Goal: Transaction & Acquisition: Book appointment/travel/reservation

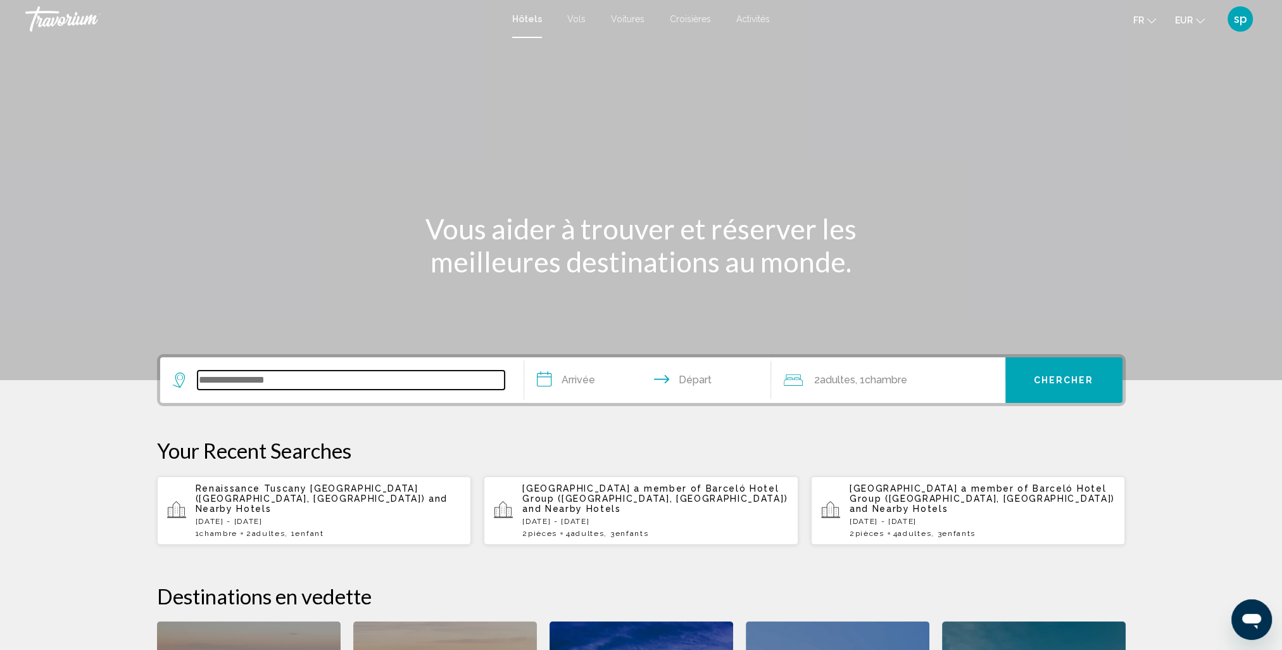
click at [295, 382] on input "Search widget" at bounding box center [351, 379] width 307 height 19
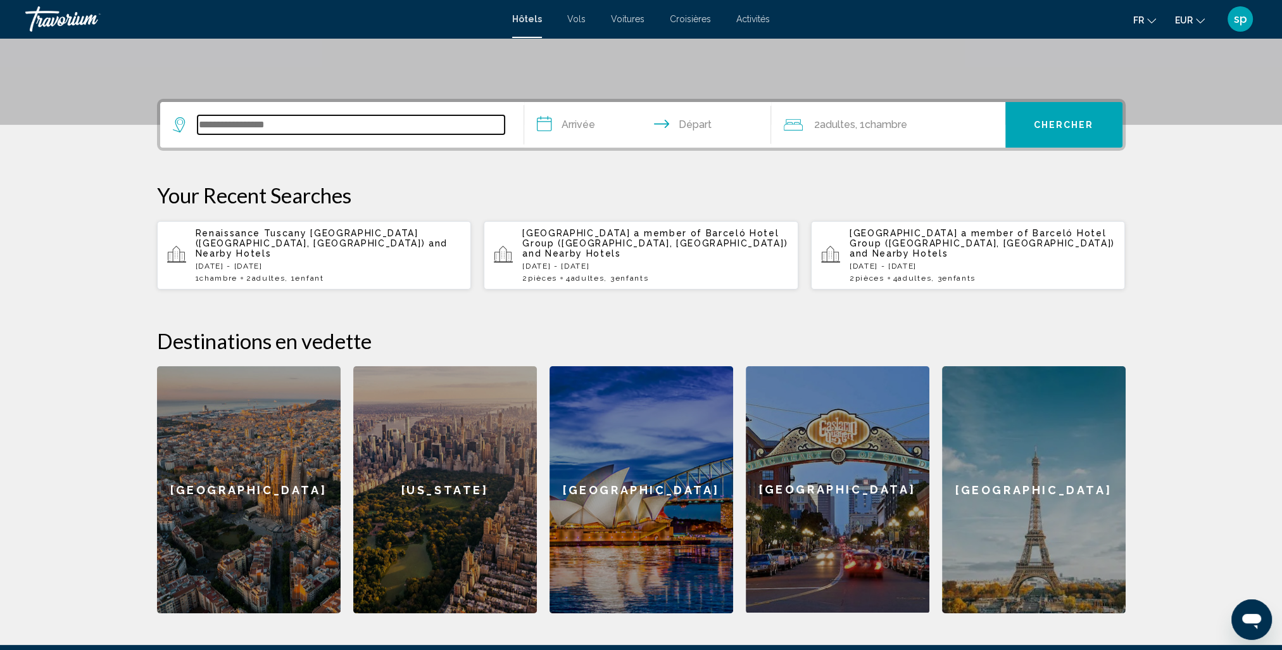
scroll to position [312, 0]
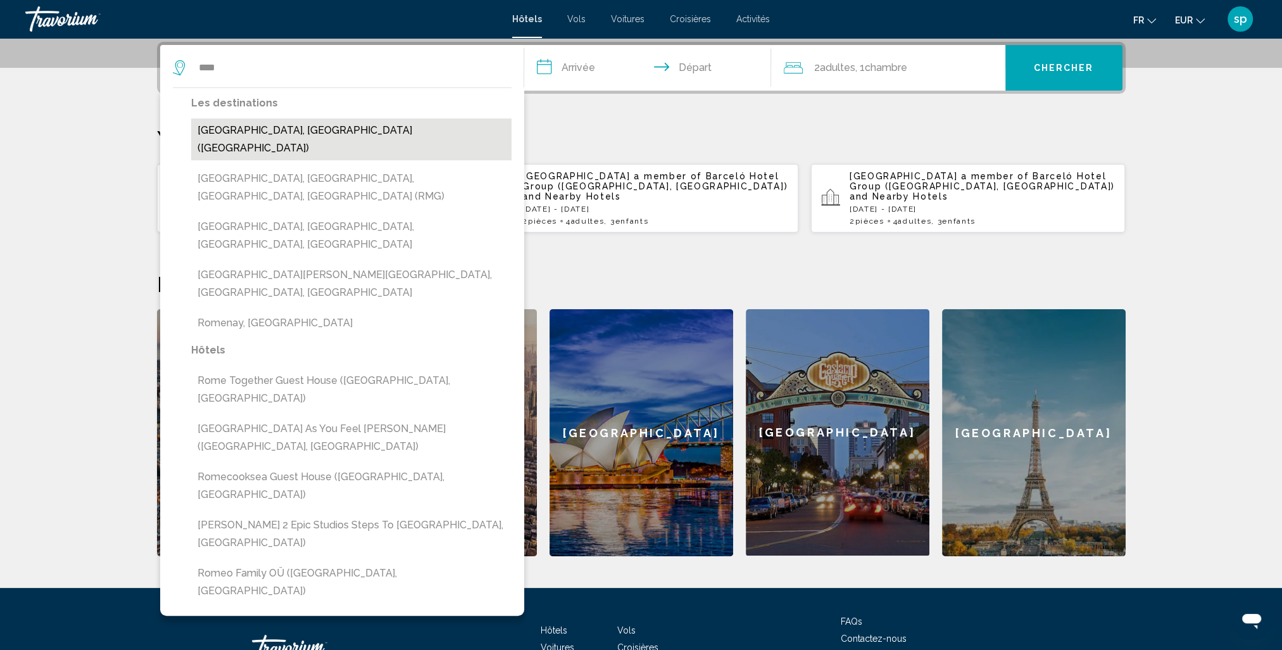
click at [262, 133] on button "[GEOGRAPHIC_DATA], [GEOGRAPHIC_DATA] ([GEOGRAPHIC_DATA])" at bounding box center [351, 139] width 320 height 42
type input "**********"
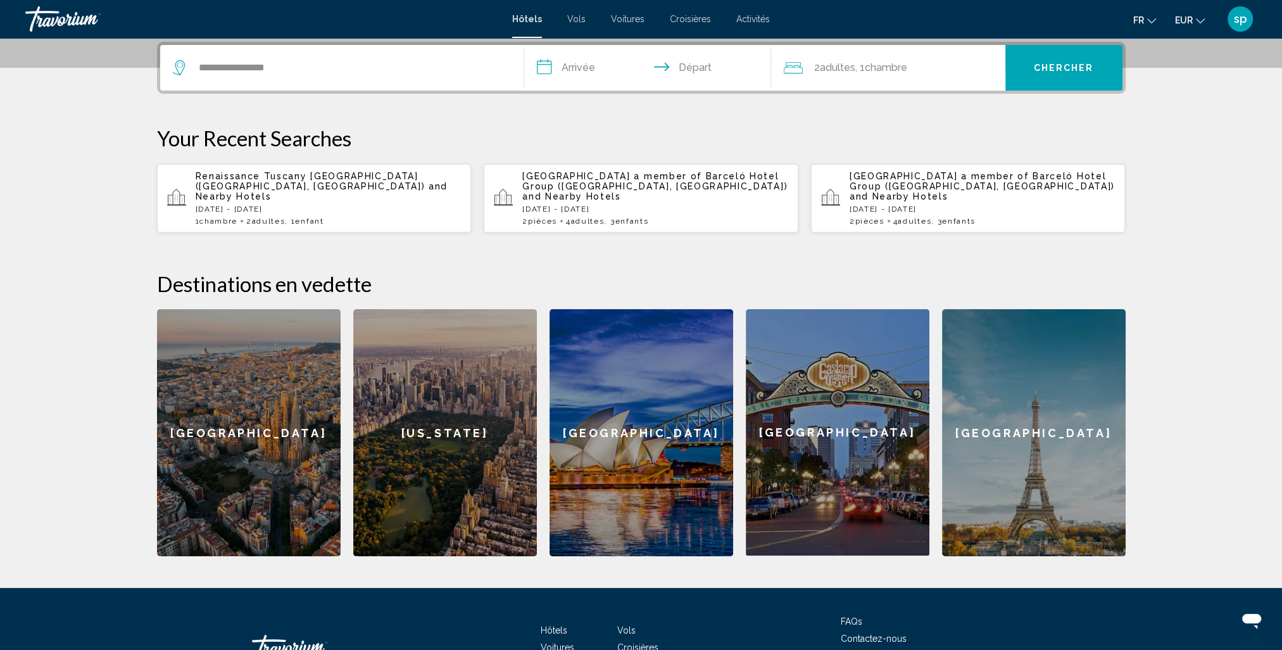
click at [575, 72] on input "**********" at bounding box center [650, 69] width 252 height 49
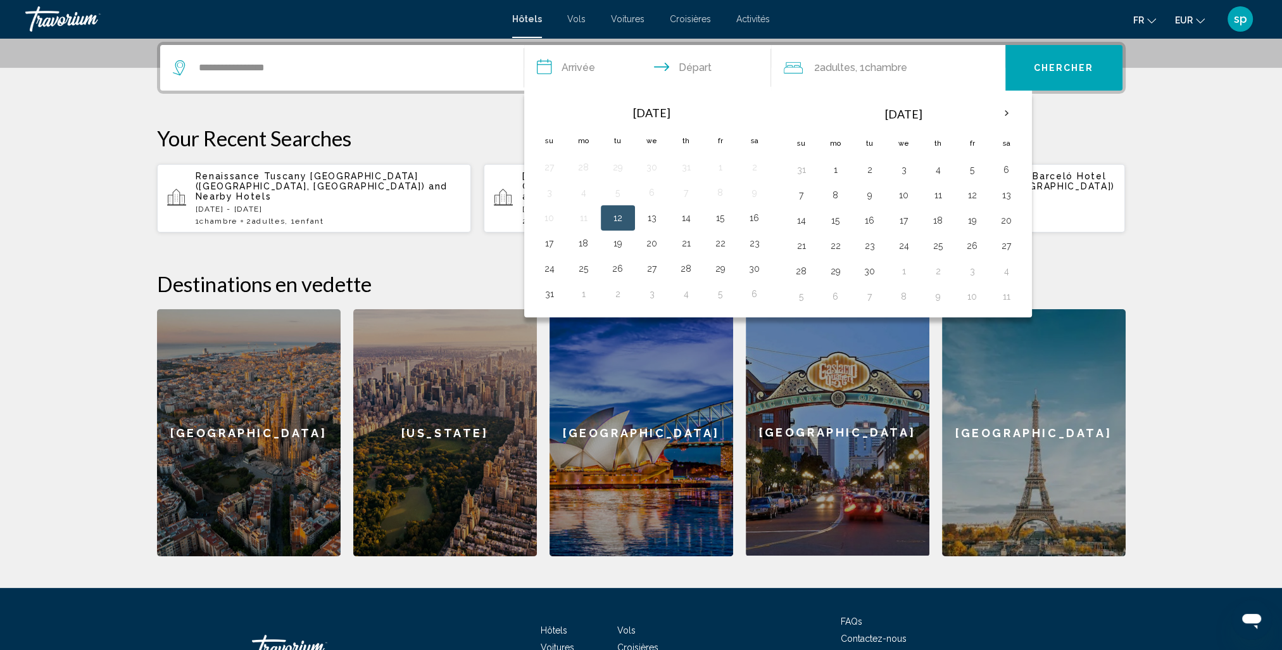
click at [633, 234] on table "[DATE] Su Mo Tu We Th Fr Sa 27 28 29 30 31 1 2 3 4 5 6 7 8 9 10 11 12 13 14 15 …" at bounding box center [652, 203] width 239 height 208
click at [649, 239] on button "20" at bounding box center [652, 243] width 20 height 18
click at [756, 245] on button "23" at bounding box center [755, 243] width 20 height 18
type input "**********"
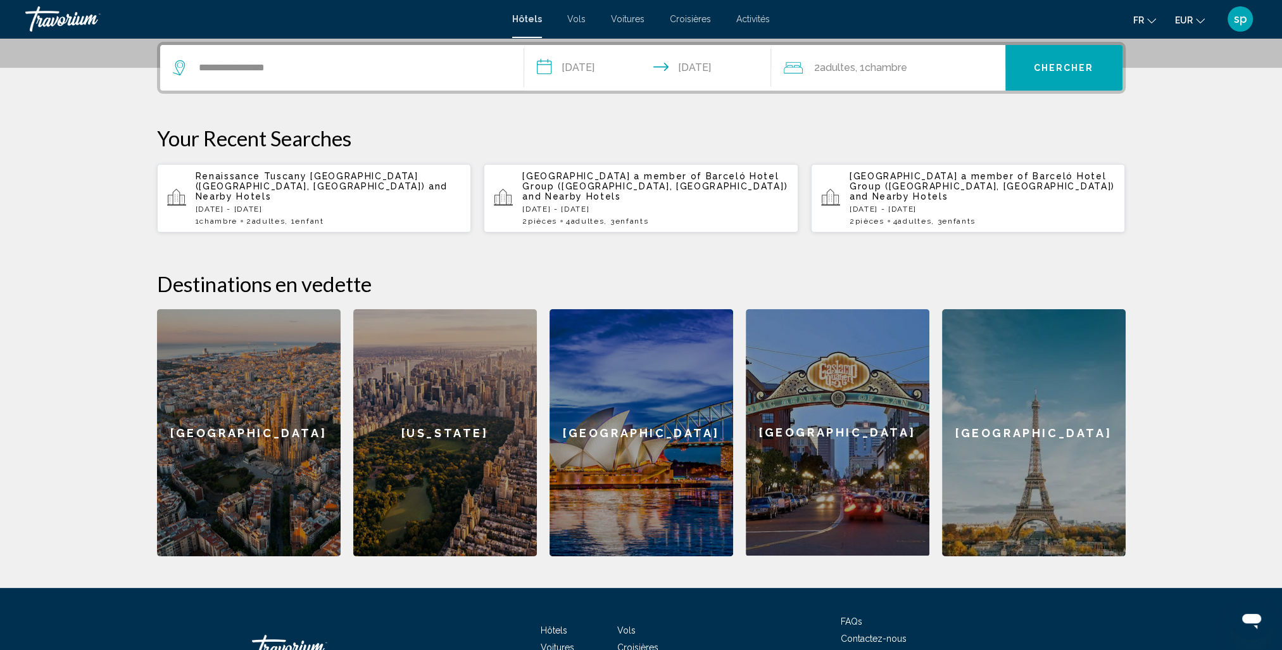
click at [894, 70] on span "Chambre" at bounding box center [886, 67] width 42 height 12
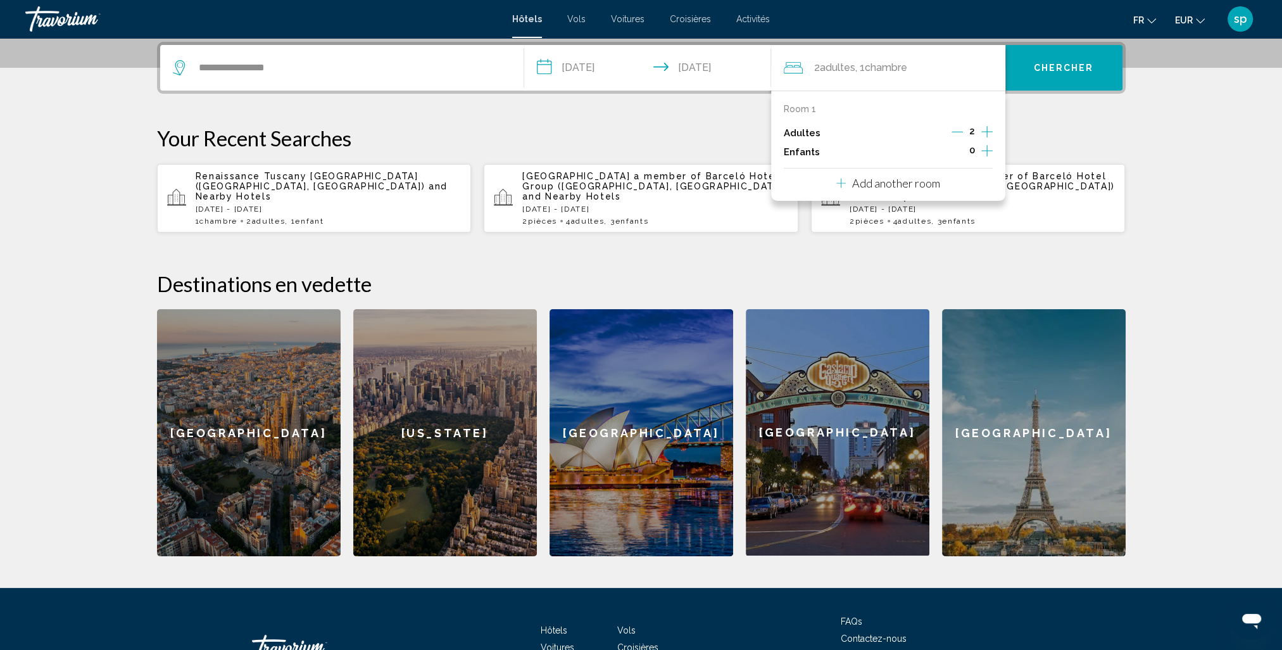
click at [983, 146] on icon "Increment children" at bounding box center [987, 150] width 11 height 15
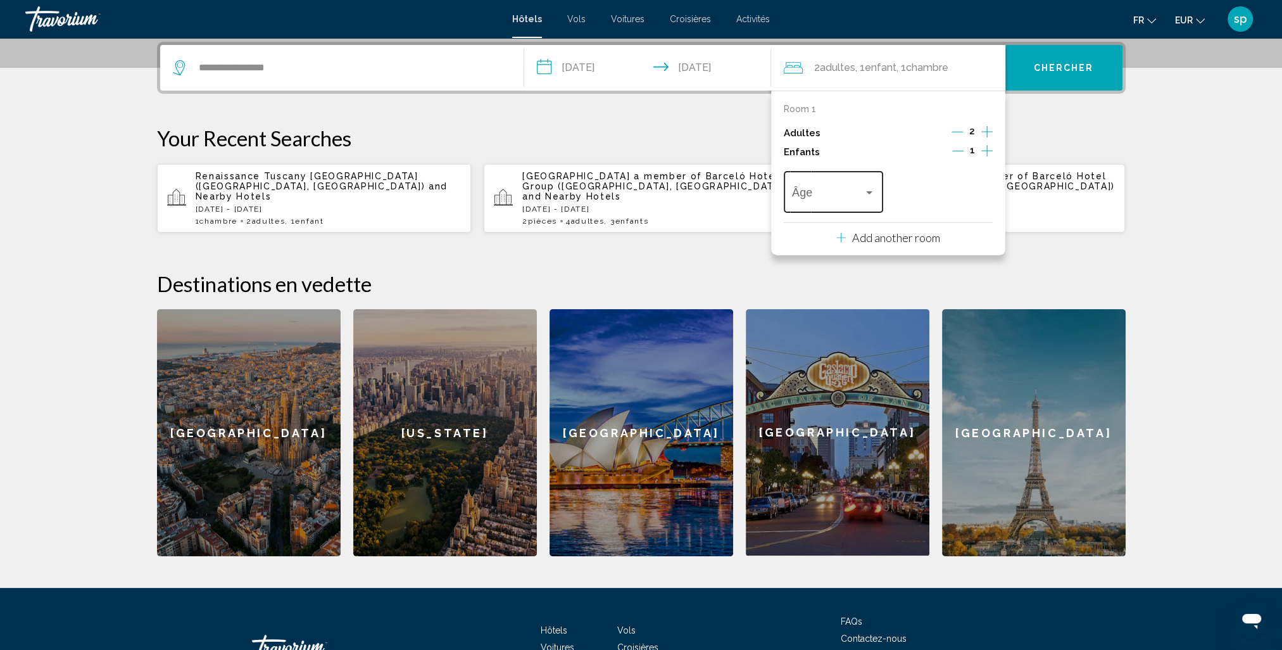
click at [797, 192] on span "Travelers: 2 adults, 1 child" at bounding box center [828, 195] width 72 height 13
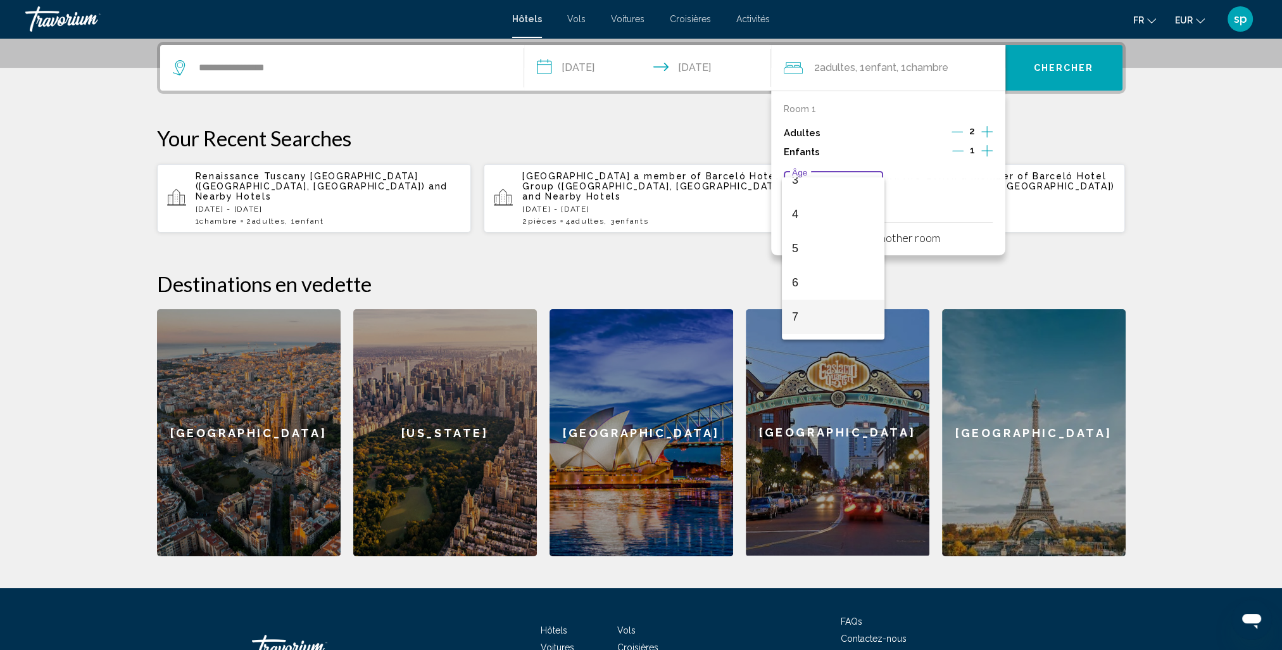
scroll to position [127, 0]
click at [800, 303] on span "7" at bounding box center [833, 307] width 83 height 34
click at [902, 239] on p "Add another room" at bounding box center [896, 237] width 88 height 14
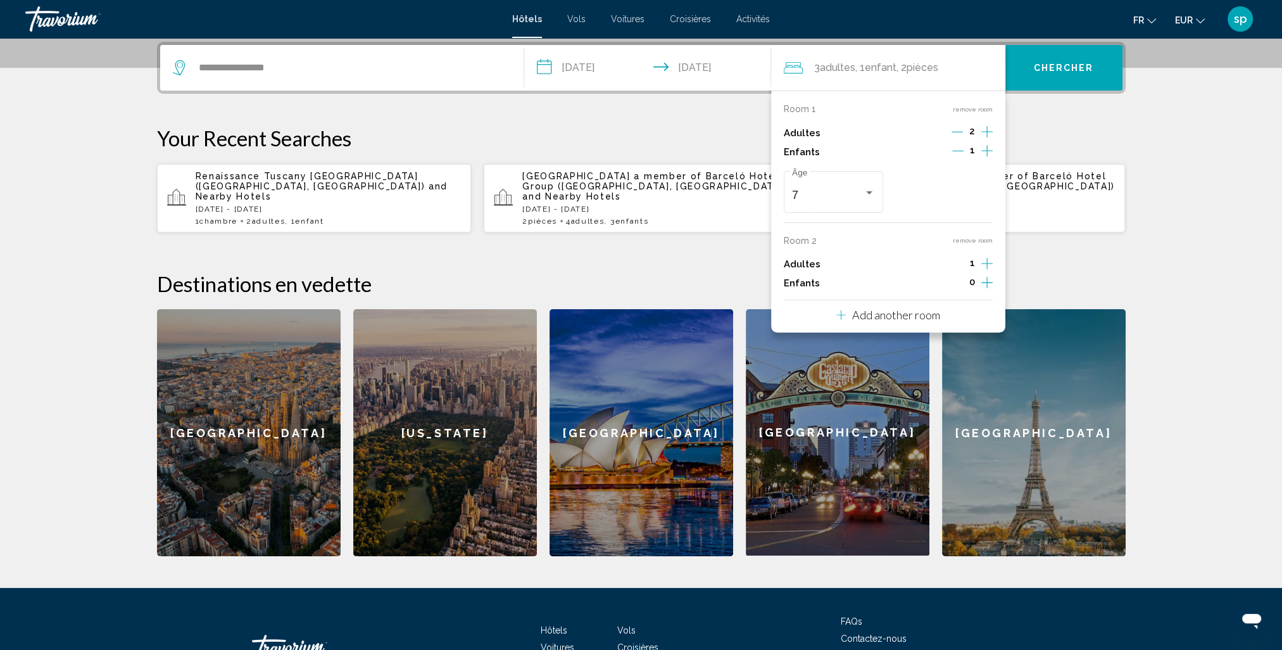
click at [987, 265] on icon "Increment adults" at bounding box center [987, 263] width 11 height 15
click at [988, 285] on icon "Increment children" at bounding box center [987, 282] width 11 height 15
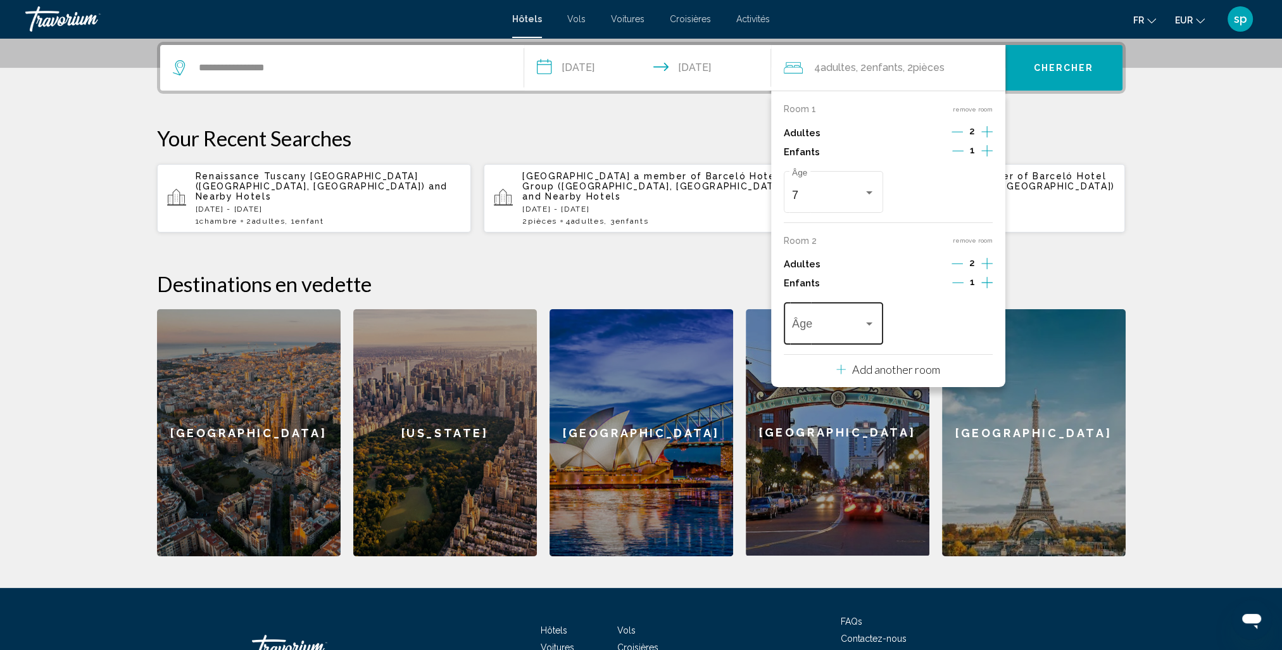
click at [805, 329] on span "Travelers: 4 adults, 2 children" at bounding box center [828, 326] width 72 height 13
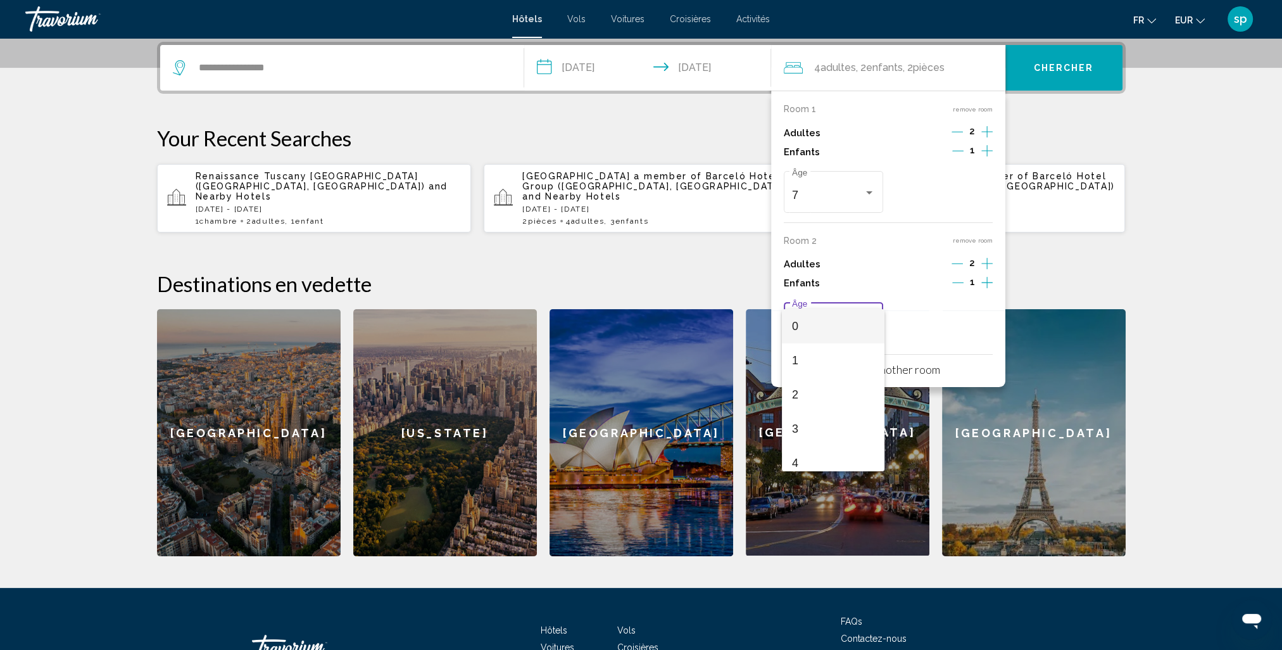
click at [987, 281] on div at bounding box center [641, 325] width 1282 height 650
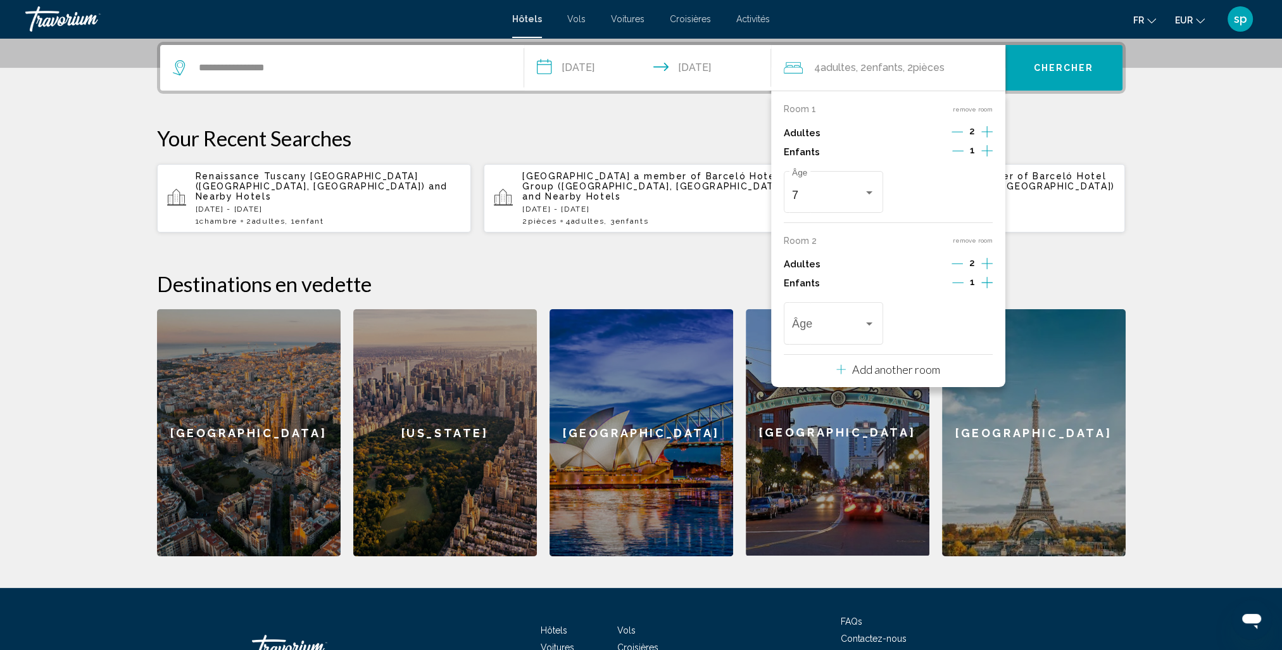
click at [985, 277] on icon "Increment children" at bounding box center [987, 282] width 11 height 15
click at [821, 322] on span "Travelers: 4 adults, 3 children" at bounding box center [828, 326] width 72 height 13
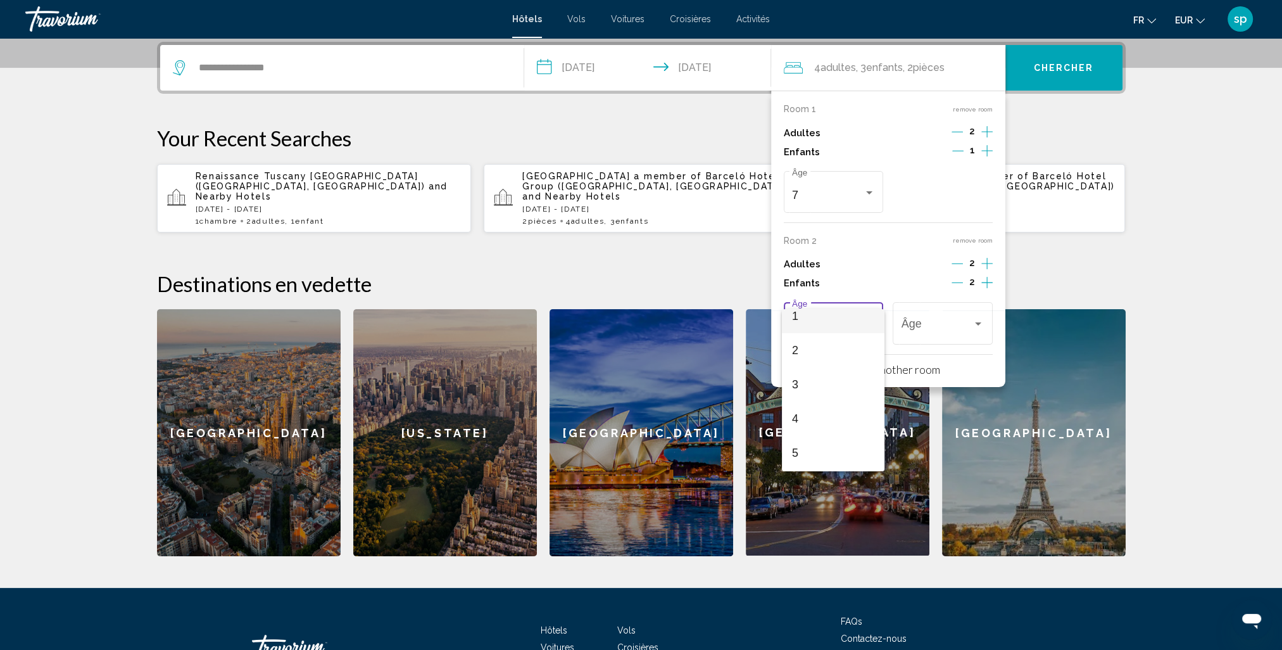
scroll to position [0, 0]
click at [807, 388] on span "2" at bounding box center [833, 394] width 83 height 34
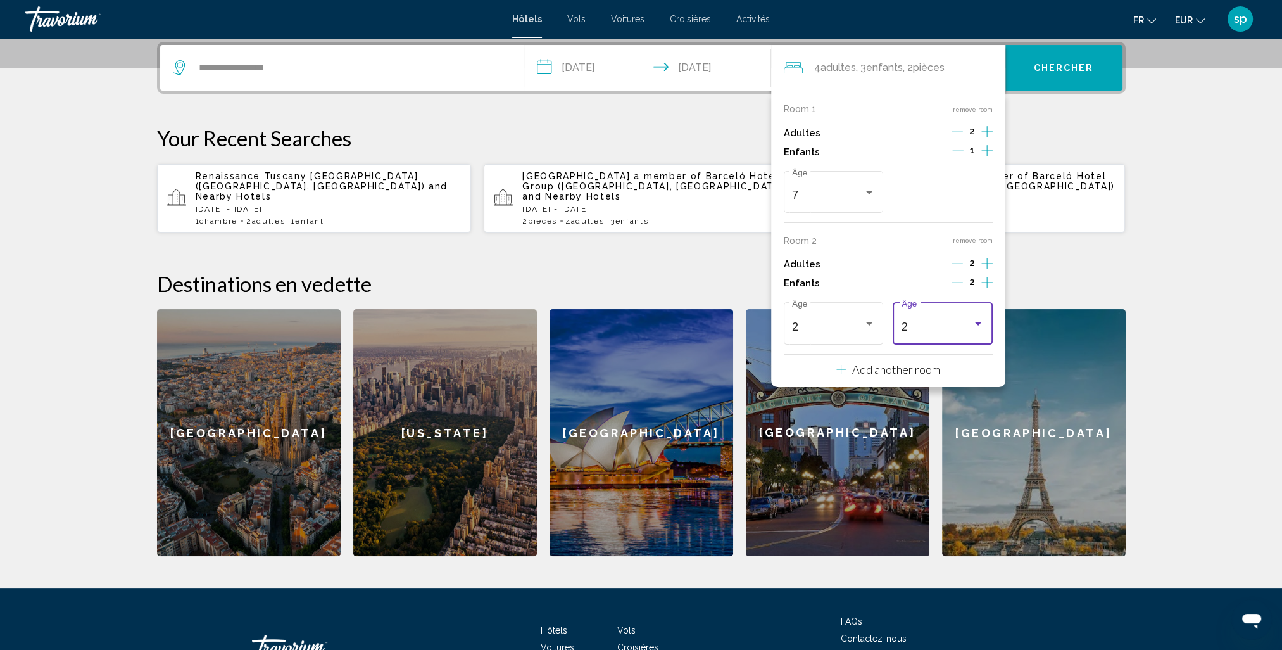
click at [934, 329] on div "2" at bounding box center [938, 326] width 72 height 13
click at [918, 374] on span "7" at bounding box center [943, 370] width 83 height 34
click at [954, 325] on div "7" at bounding box center [938, 326] width 72 height 13
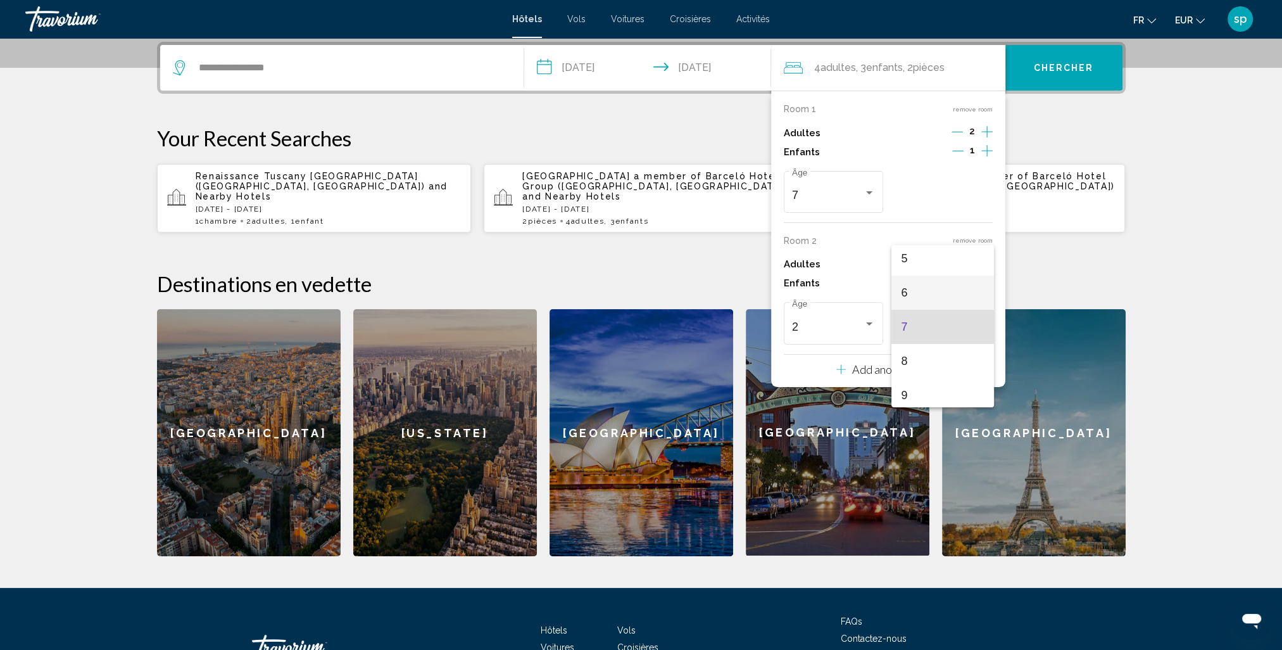
click at [904, 293] on span "6" at bounding box center [943, 292] width 83 height 34
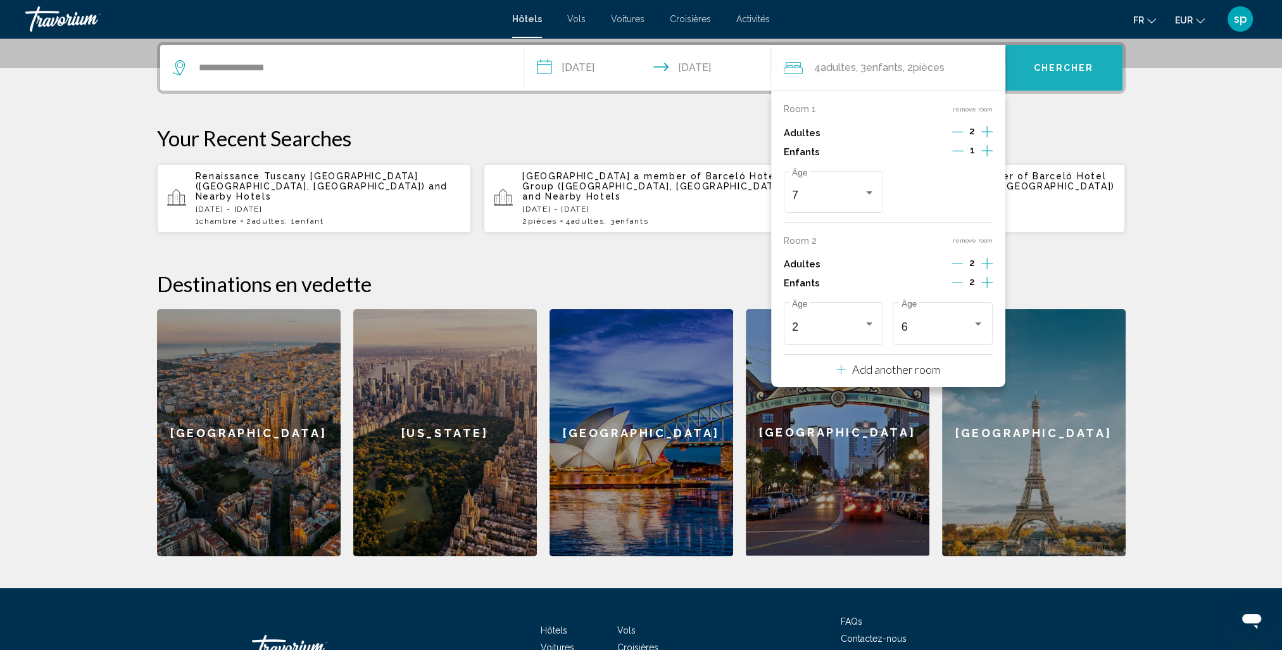
click at [1039, 64] on span "Chercher" at bounding box center [1064, 68] width 60 height 10
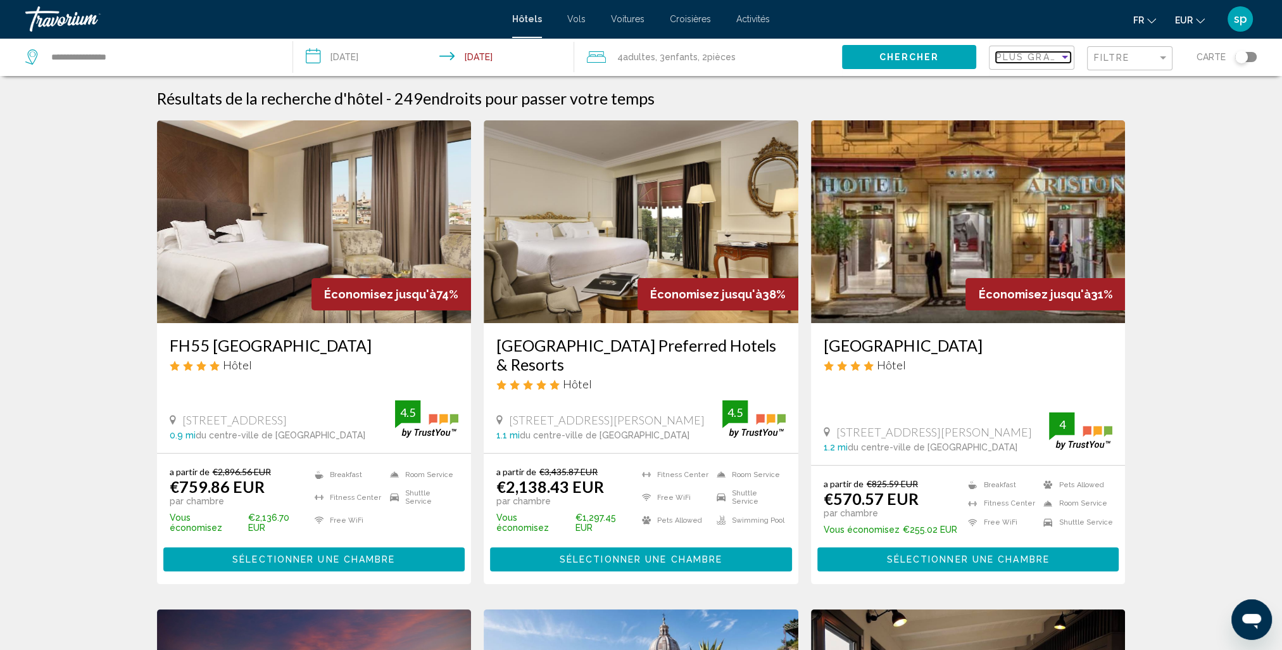
click at [1019, 57] on span "Plus grandes économies" at bounding box center [1071, 57] width 151 height 10
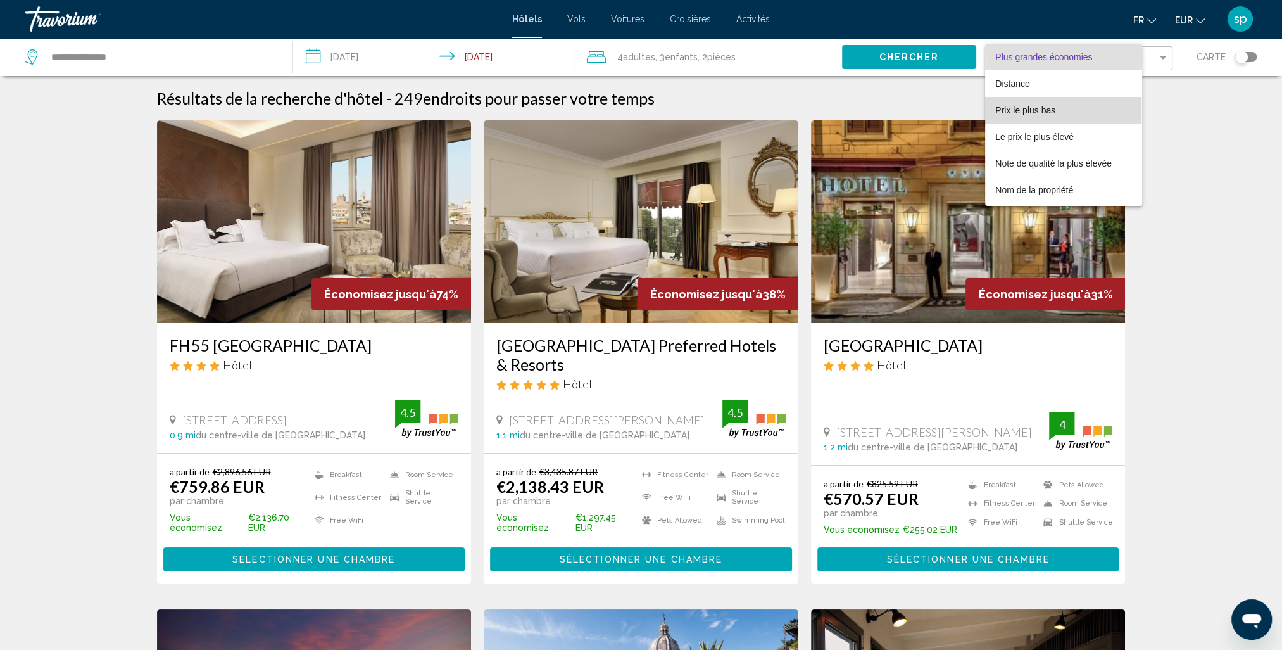
click at [1012, 110] on span "Prix le plus bas" at bounding box center [1025, 110] width 60 height 10
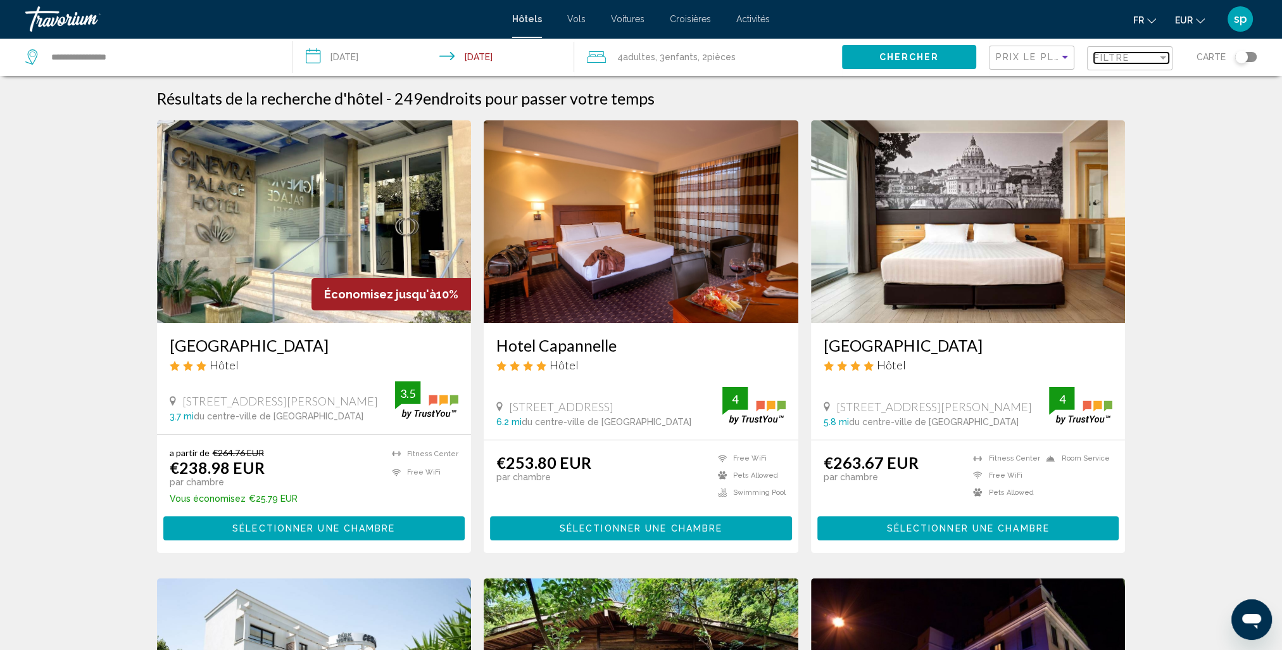
click at [1097, 62] on span "Filtre" at bounding box center [1112, 58] width 36 height 10
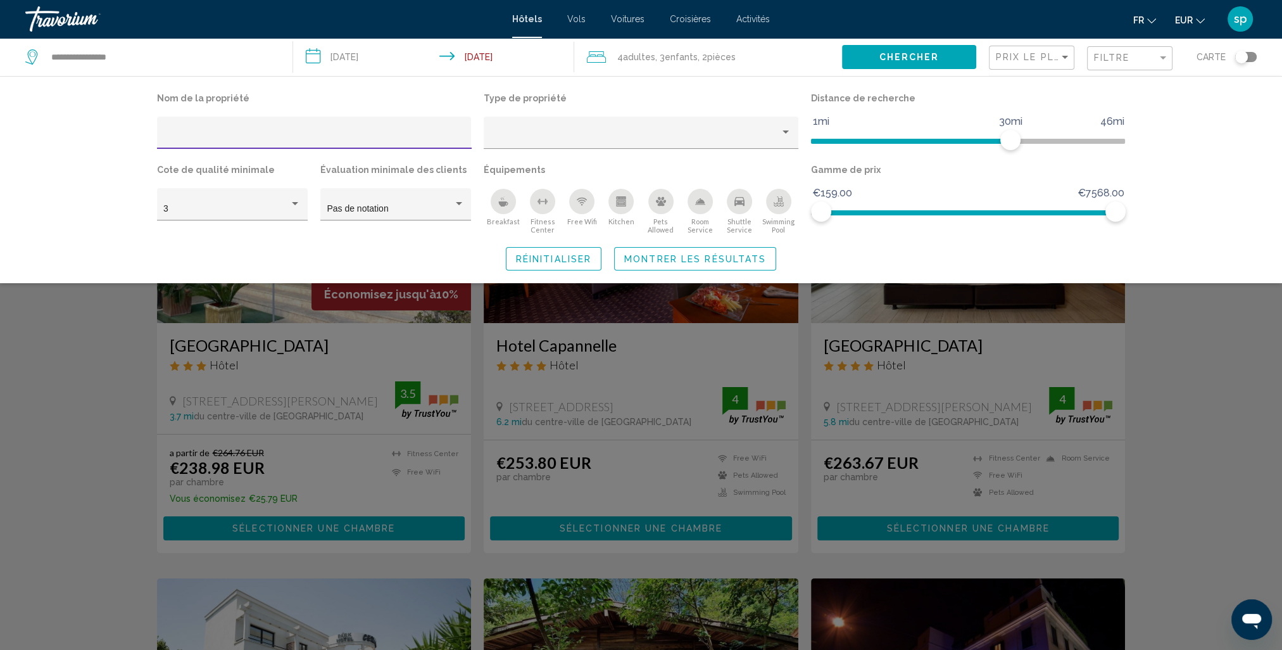
click at [776, 208] on div "Swimming Pool" at bounding box center [778, 201] width 25 height 25
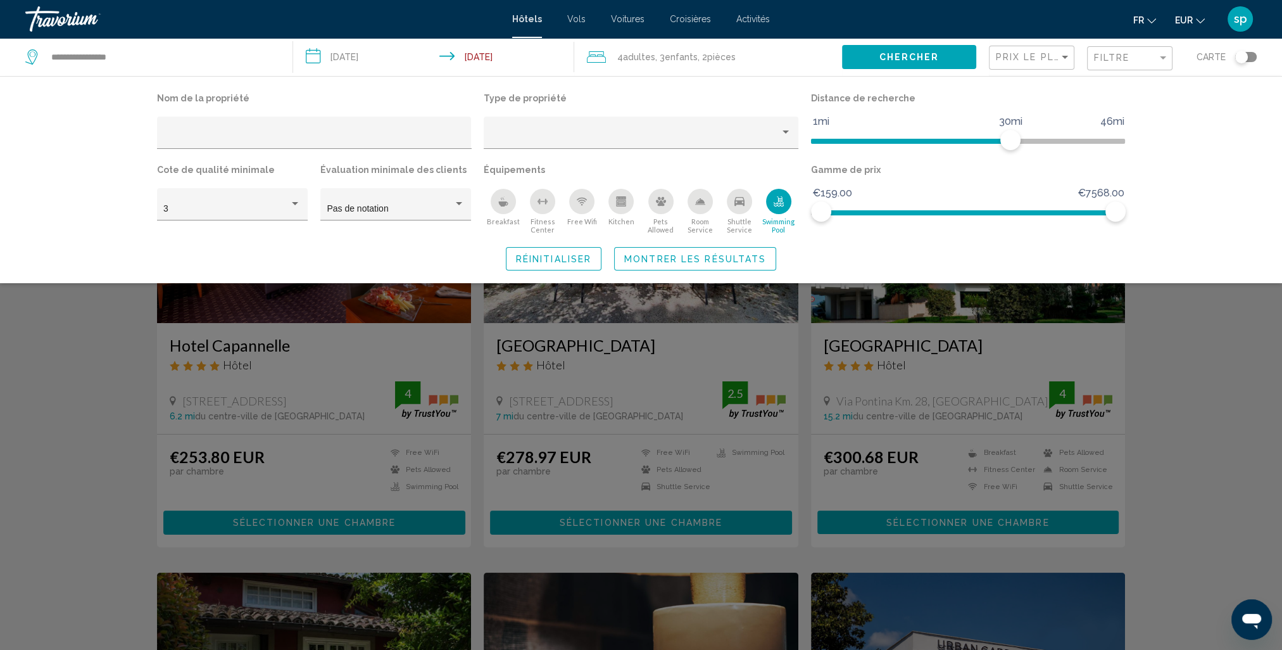
click at [739, 277] on div "Nom de la propriété Type de propriété Distance de recherche 1mi 46mi 30mi Cote …" at bounding box center [641, 179] width 1282 height 207
drag, startPoint x: 736, startPoint y: 268, endPoint x: 745, endPoint y: 261, distance: 11.8
click at [735, 268] on button "Montrer les résultats" at bounding box center [695, 258] width 162 height 23
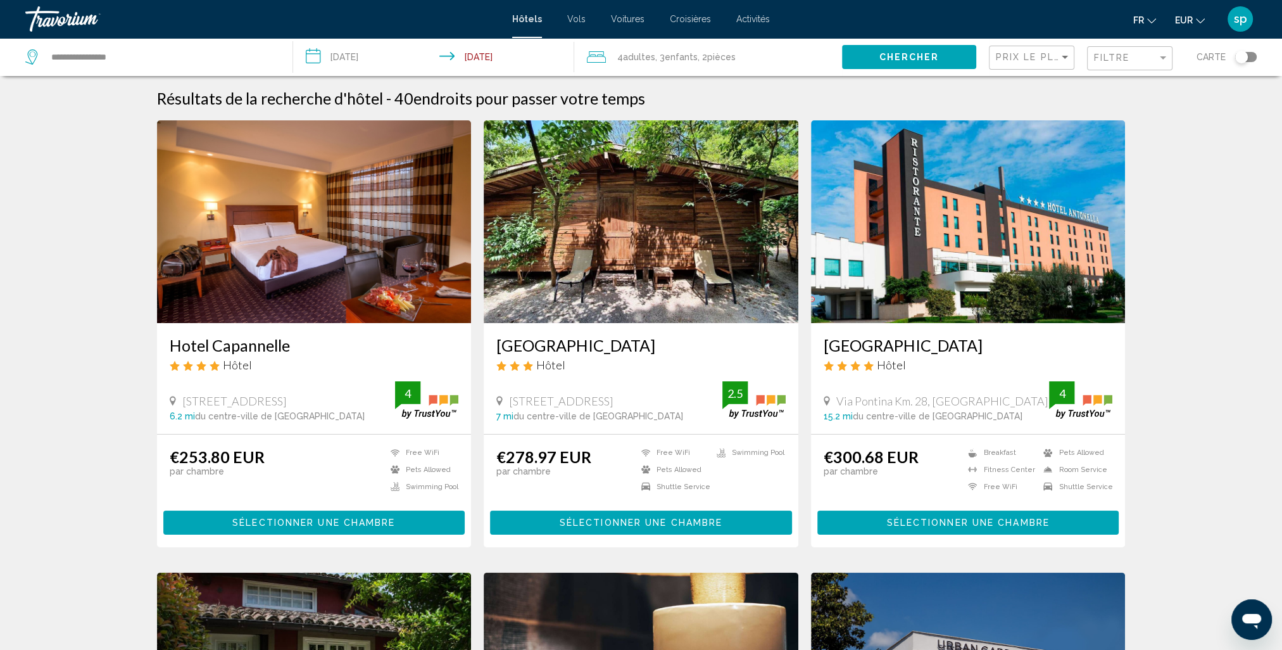
click at [318, 267] on img "Main content" at bounding box center [314, 221] width 315 height 203
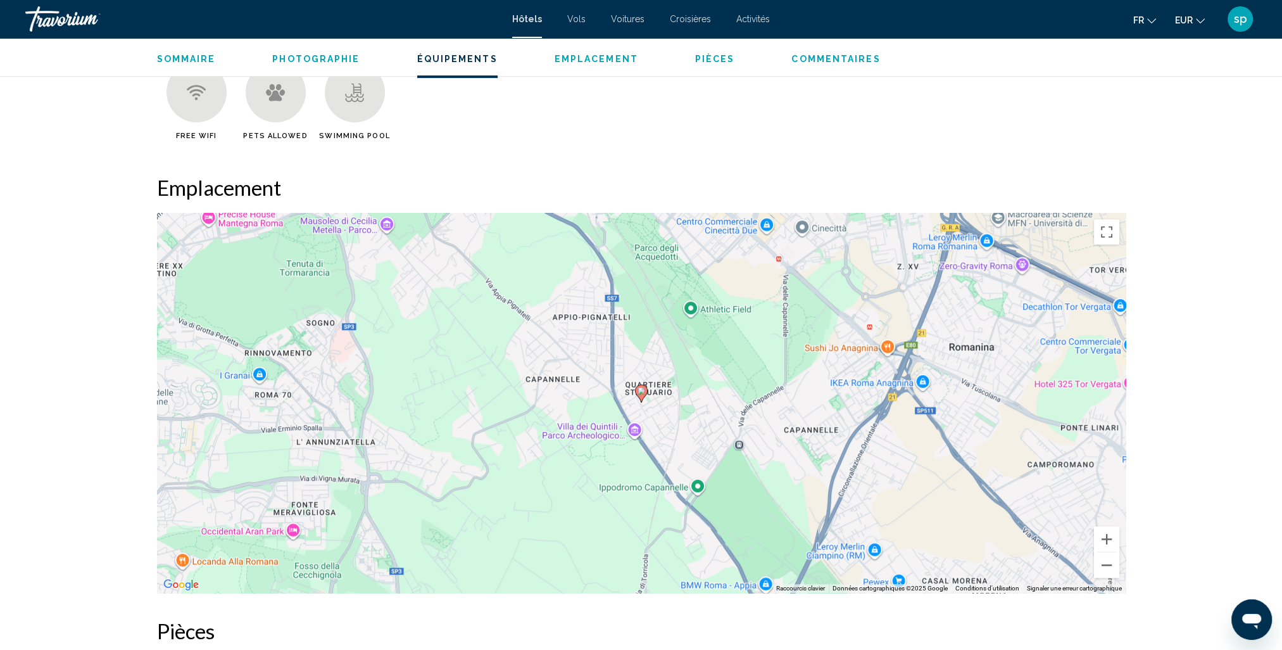
scroll to position [1140, 0]
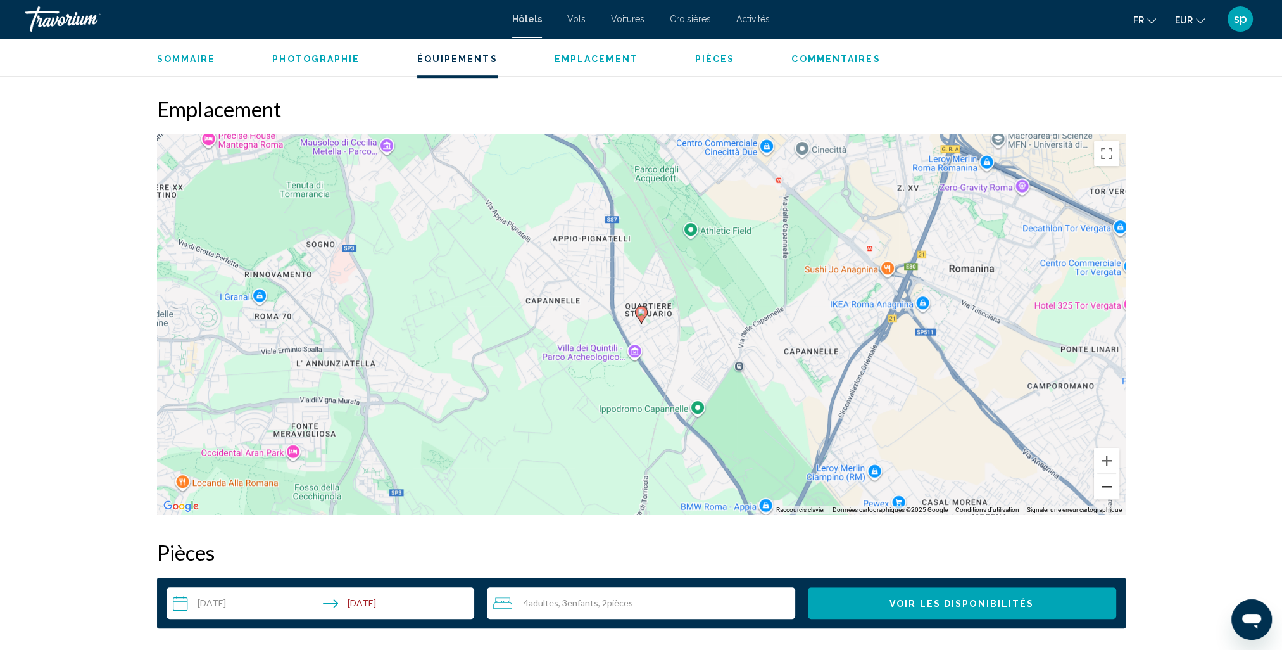
click at [1102, 488] on button "Zoom arrière" at bounding box center [1106, 486] width 25 height 25
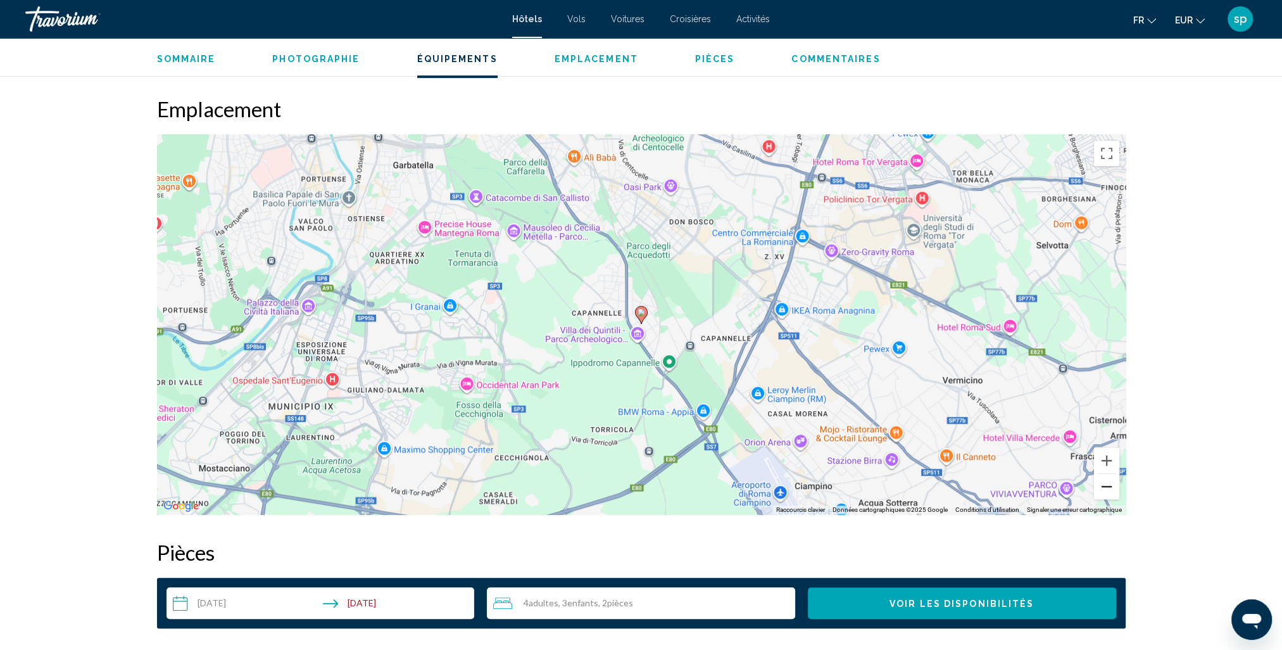
click at [1102, 488] on button "Zoom arrière" at bounding box center [1106, 486] width 25 height 25
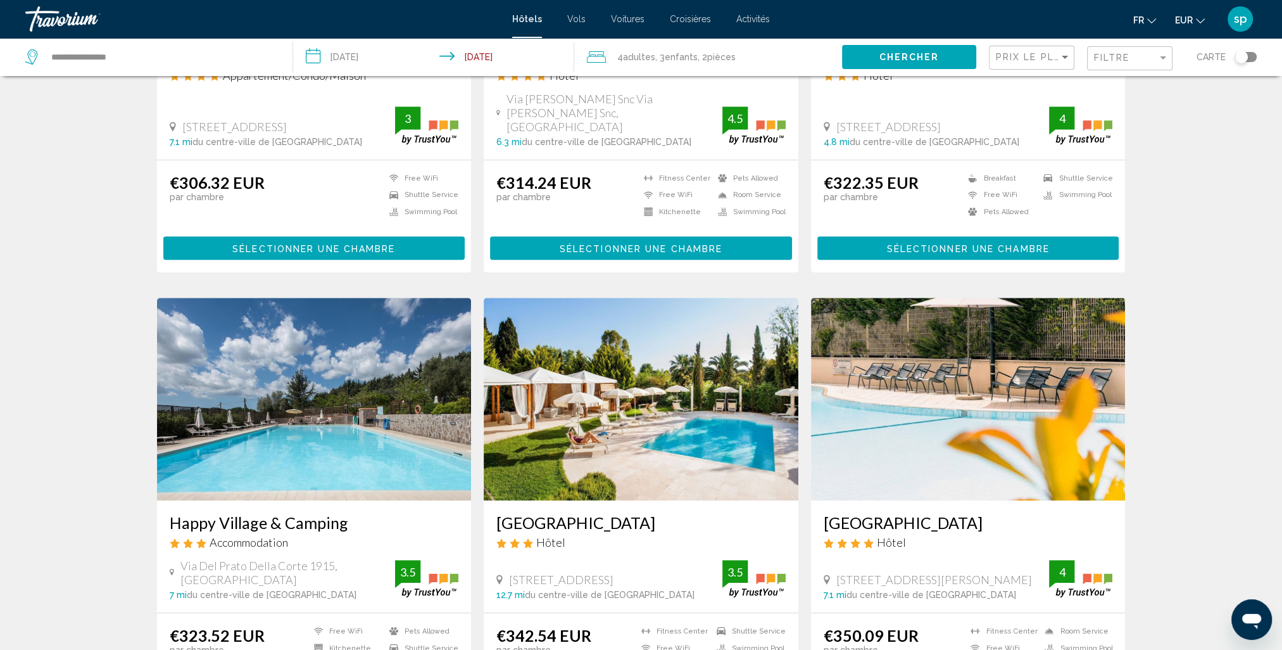
scroll to position [823, 0]
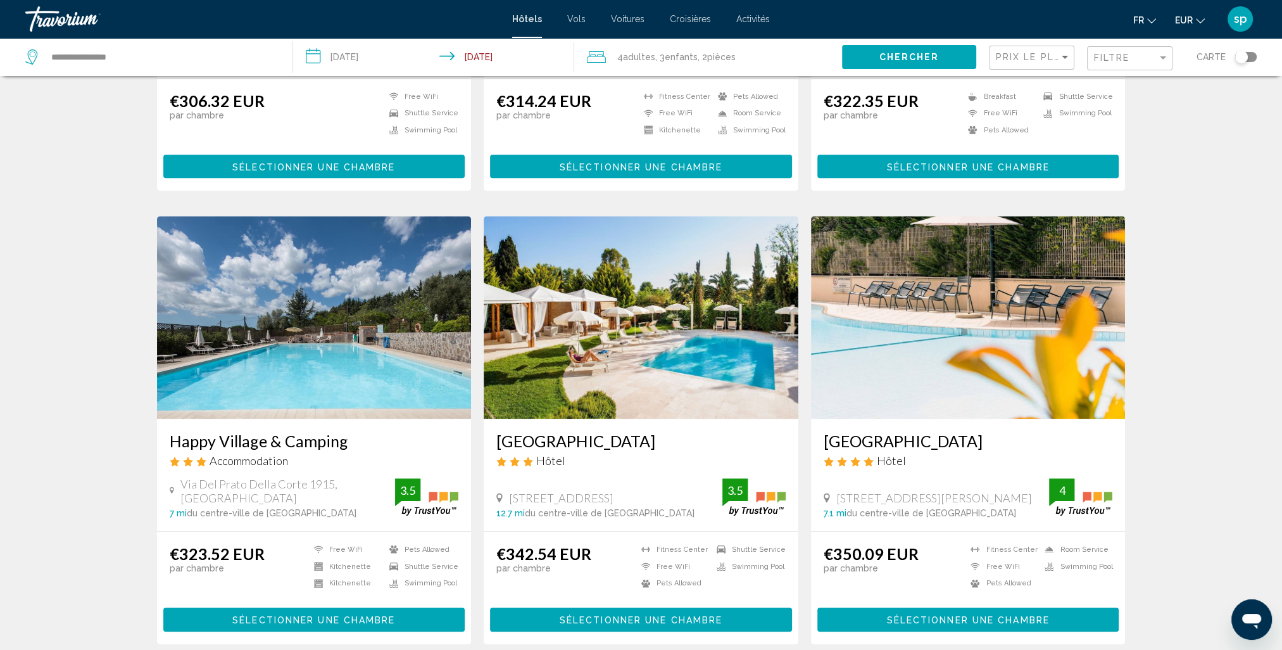
click at [699, 290] on img "Main content" at bounding box center [641, 317] width 315 height 203
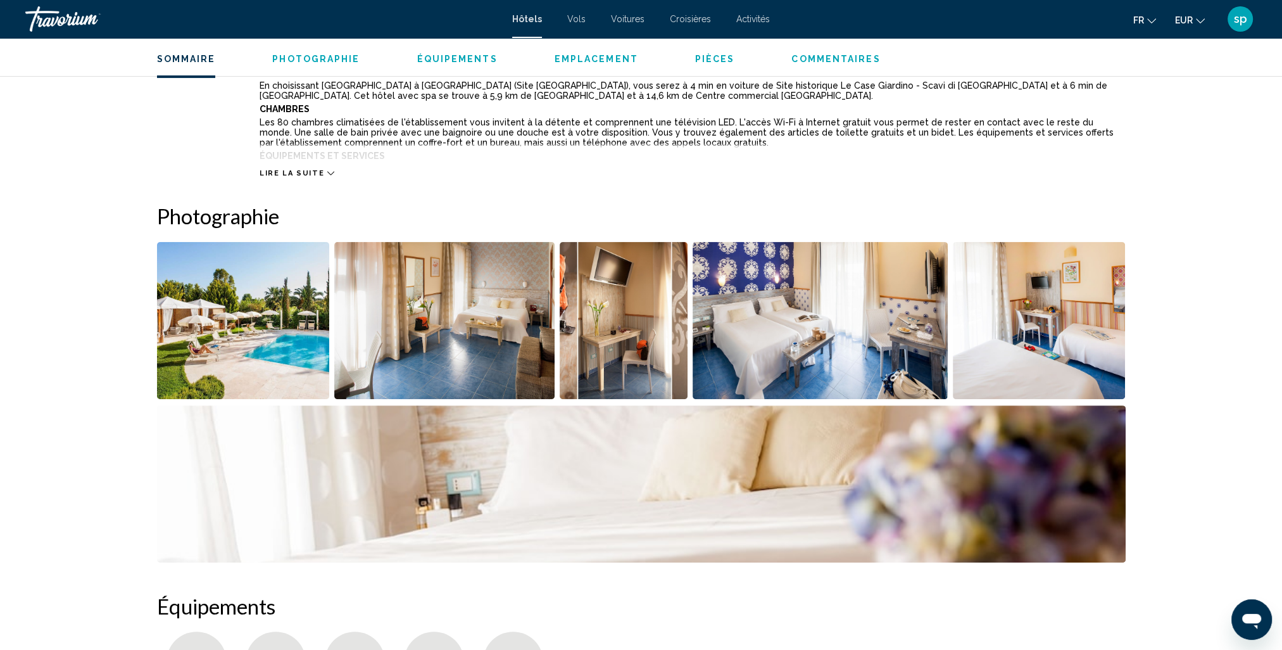
scroll to position [507, 0]
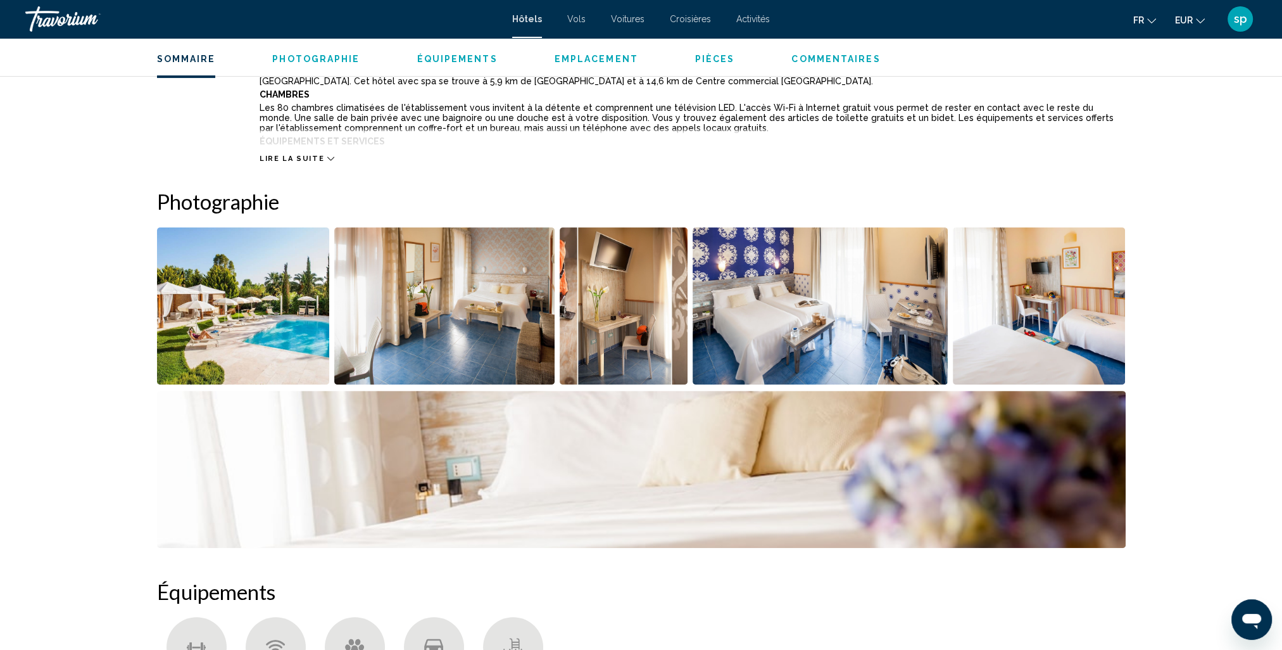
click at [257, 321] on img "Open full-screen image slider" at bounding box center [243, 305] width 173 height 157
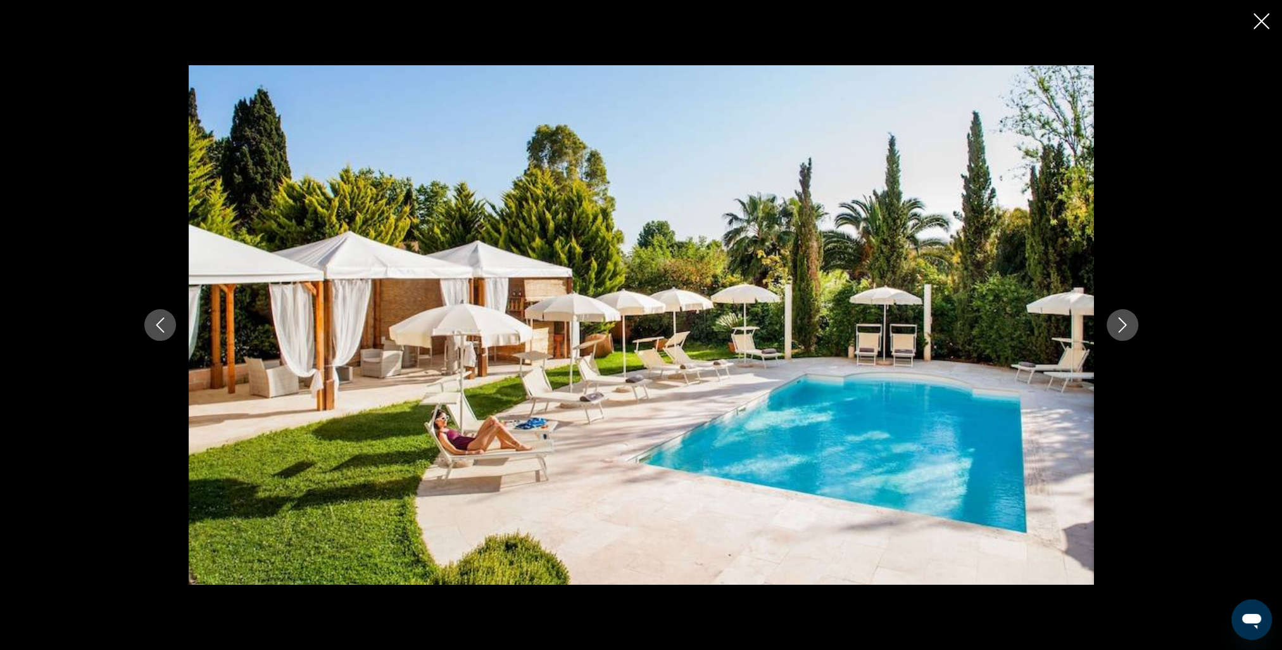
scroll to position [253, 0]
click at [1268, 19] on icon "Close slideshow" at bounding box center [1262, 21] width 16 height 16
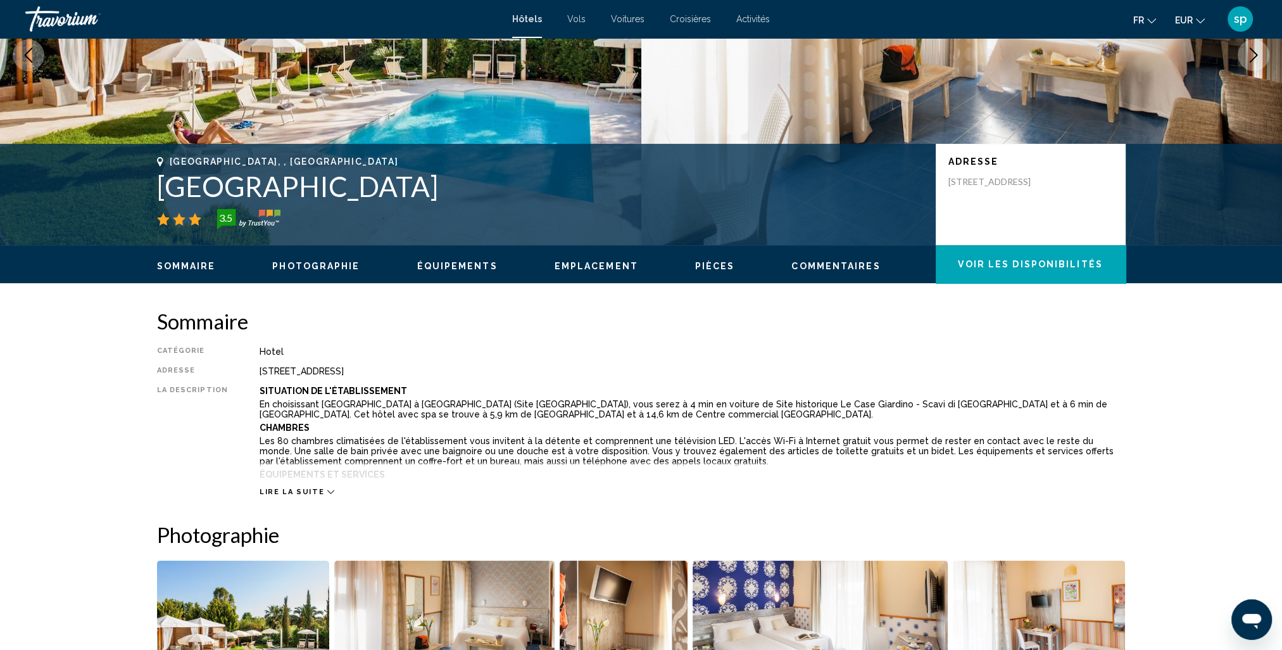
scroll to position [127, 0]
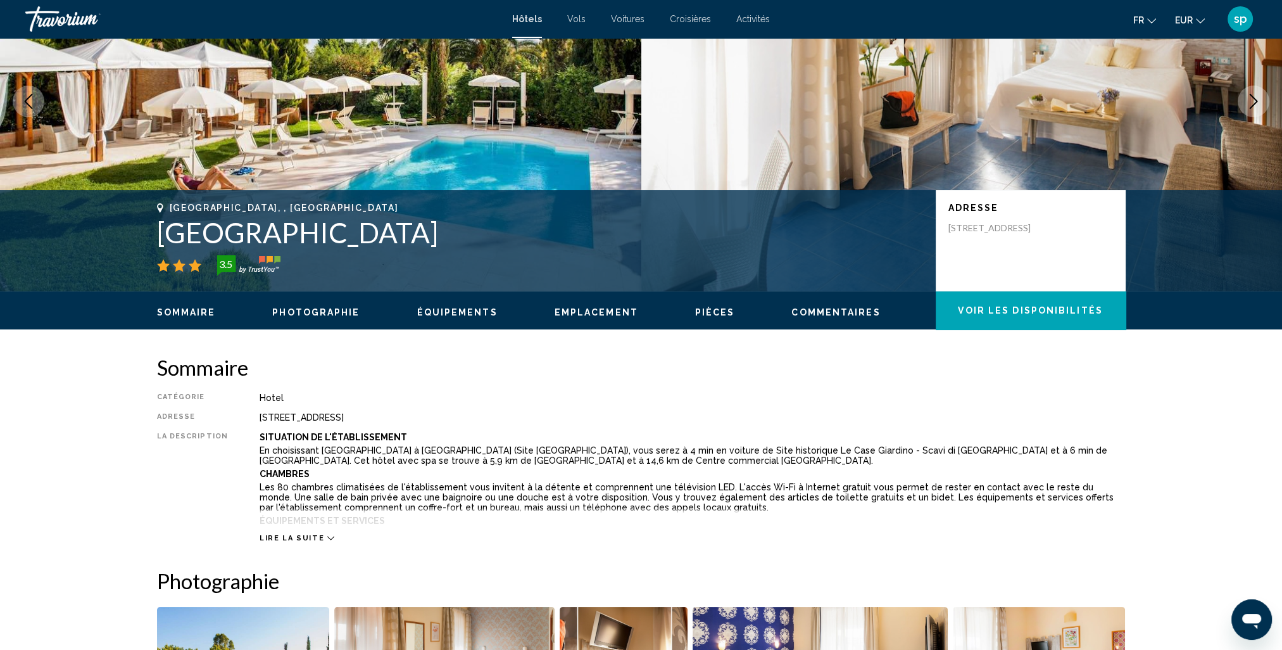
drag, startPoint x: 441, startPoint y: 227, endPoint x: 111, endPoint y: 228, distance: 329.3
click at [111, 228] on div "[GEOGRAPHIC_DATA], , [GEOGRAPHIC_DATA] [GEOGRAPHIC_DATA] 3.5 Adresse [STREET_AD…" at bounding box center [641, 240] width 1282 height 101
click at [432, 244] on h1 "[GEOGRAPHIC_DATA]" at bounding box center [540, 232] width 766 height 33
click at [453, 236] on h1 "[GEOGRAPHIC_DATA]" at bounding box center [540, 232] width 766 height 33
click at [451, 229] on h1 "[GEOGRAPHIC_DATA]" at bounding box center [540, 232] width 766 height 33
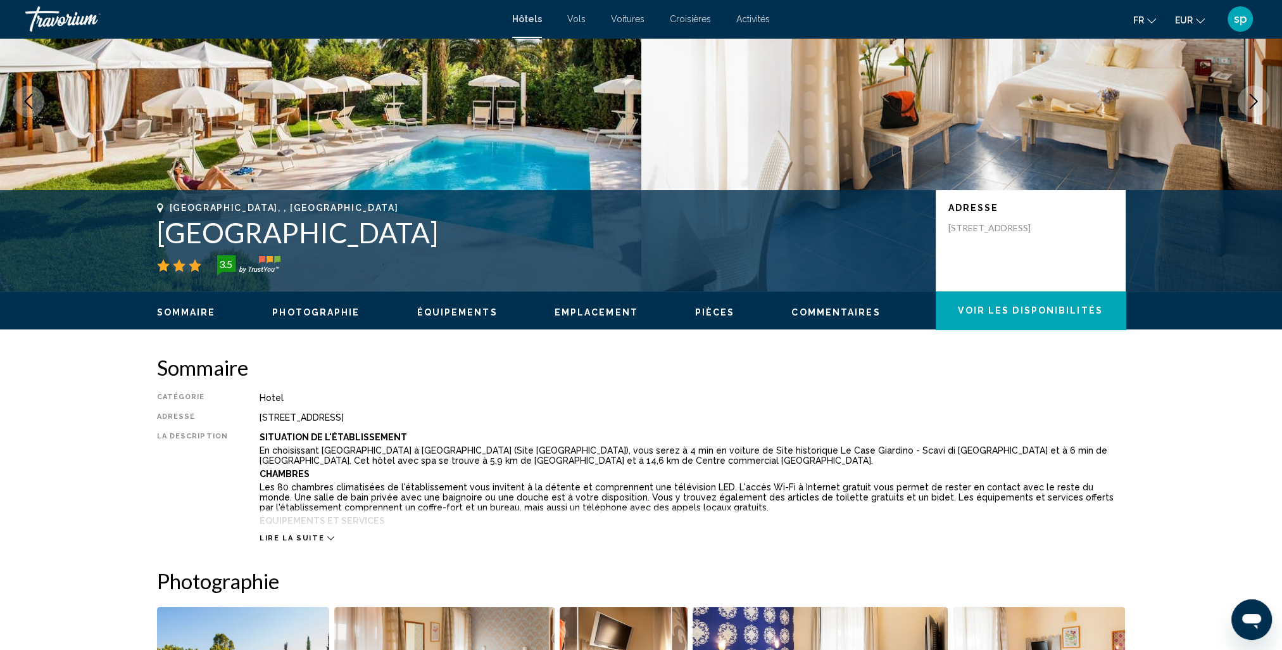
drag, startPoint x: 453, startPoint y: 233, endPoint x: 165, endPoint y: 239, distance: 288.8
click at [165, 239] on h1 "[GEOGRAPHIC_DATA]" at bounding box center [540, 232] width 766 height 33
drag, startPoint x: 165, startPoint y: 239, endPoint x: 195, endPoint y: 239, distance: 30.4
copy h1 "[GEOGRAPHIC_DATA]"
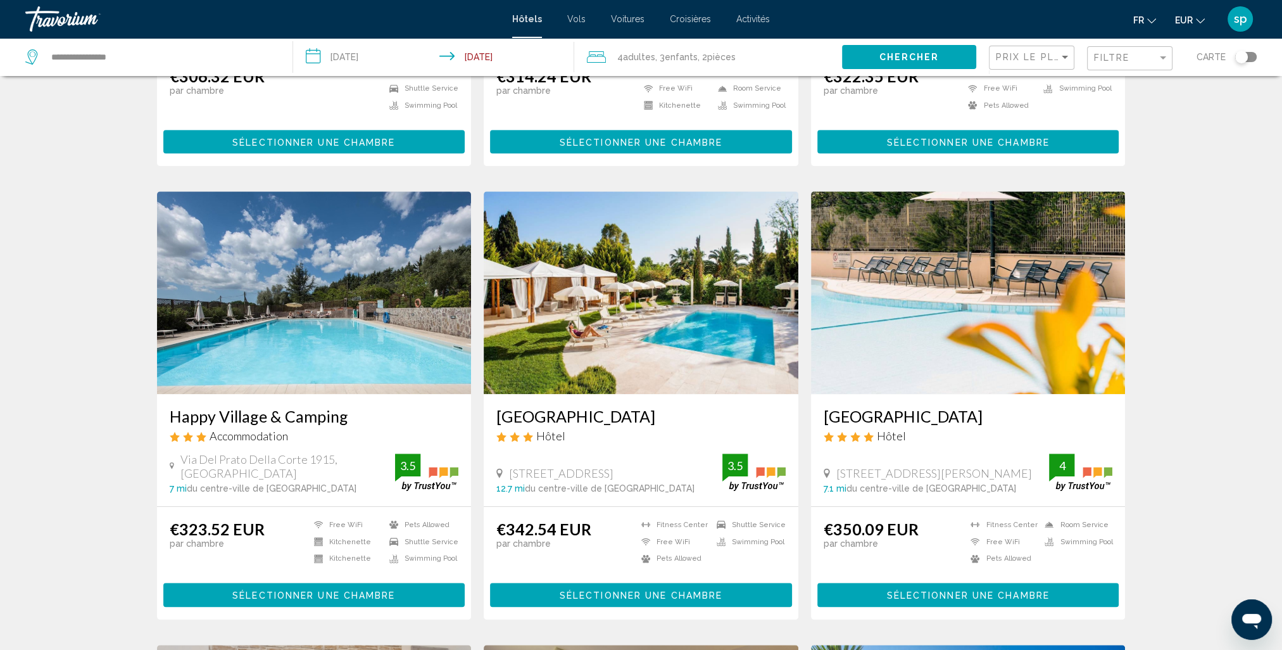
scroll to position [760, 0]
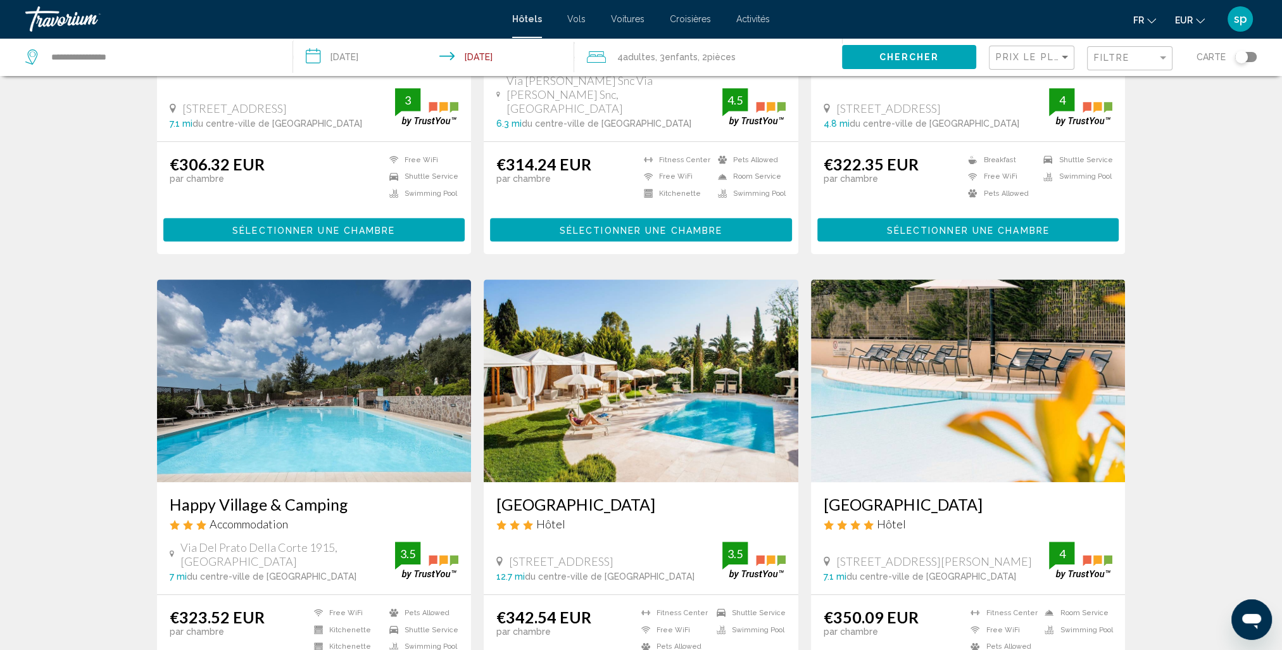
click at [912, 331] on img "Main content" at bounding box center [968, 380] width 315 height 203
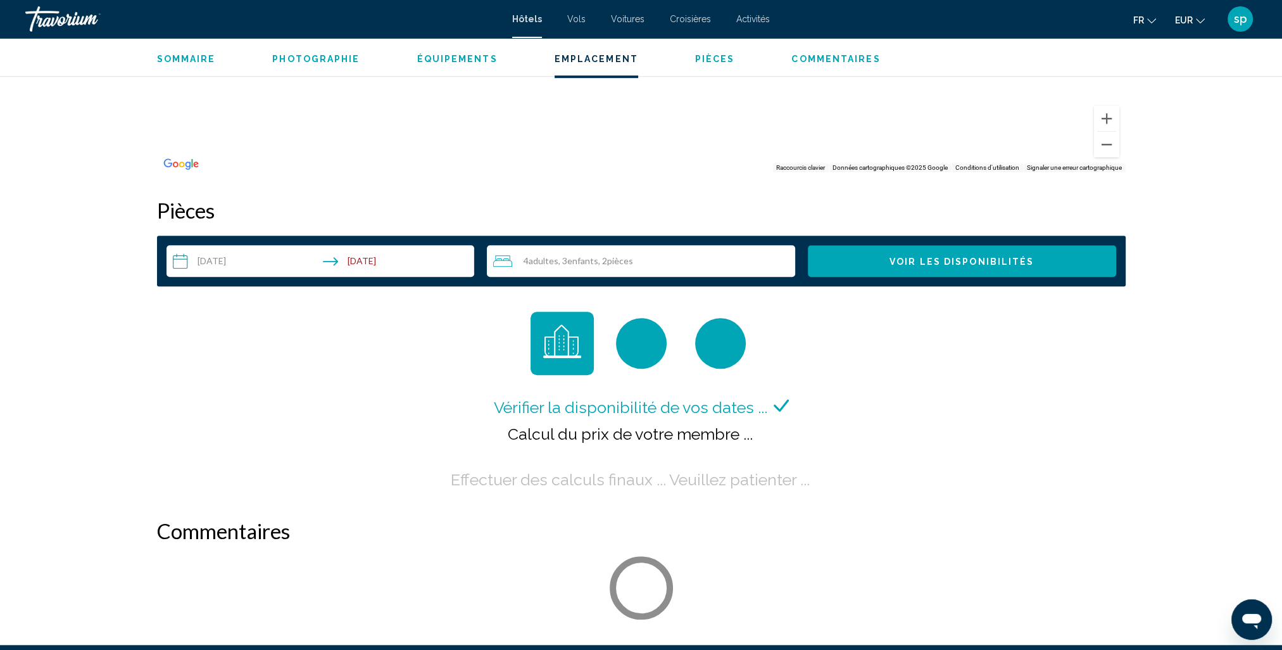
scroll to position [1266, 0]
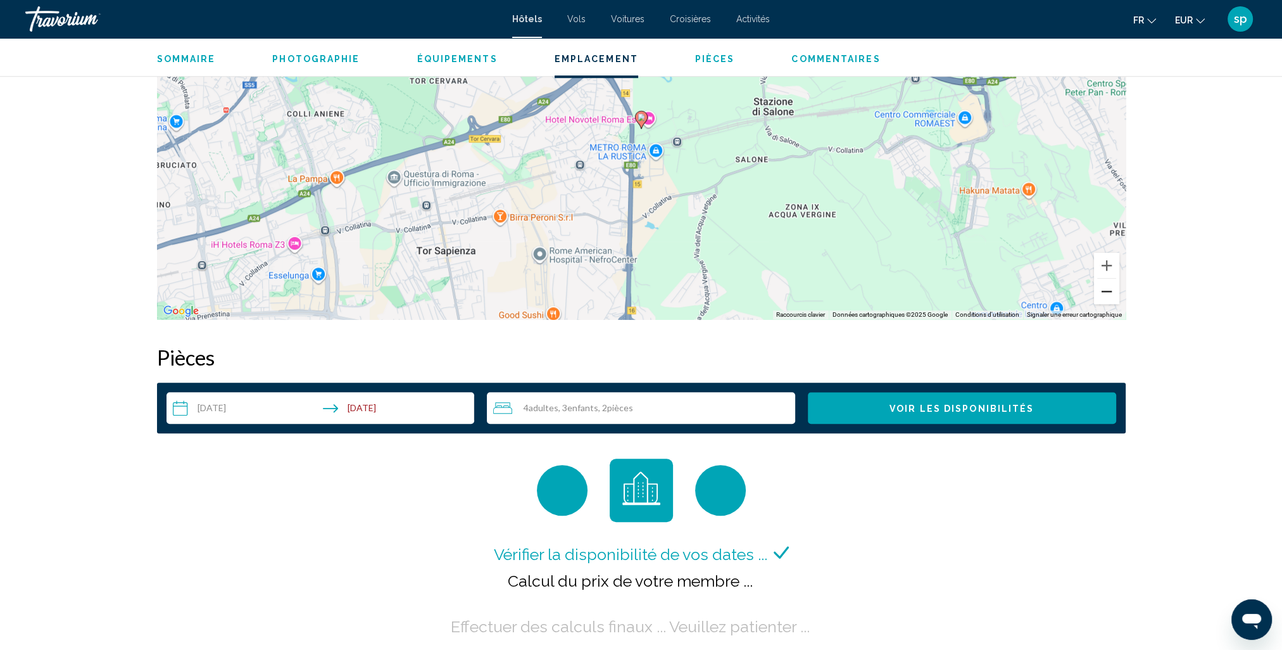
click at [1104, 293] on button "Zoom arrière" at bounding box center [1106, 291] width 25 height 25
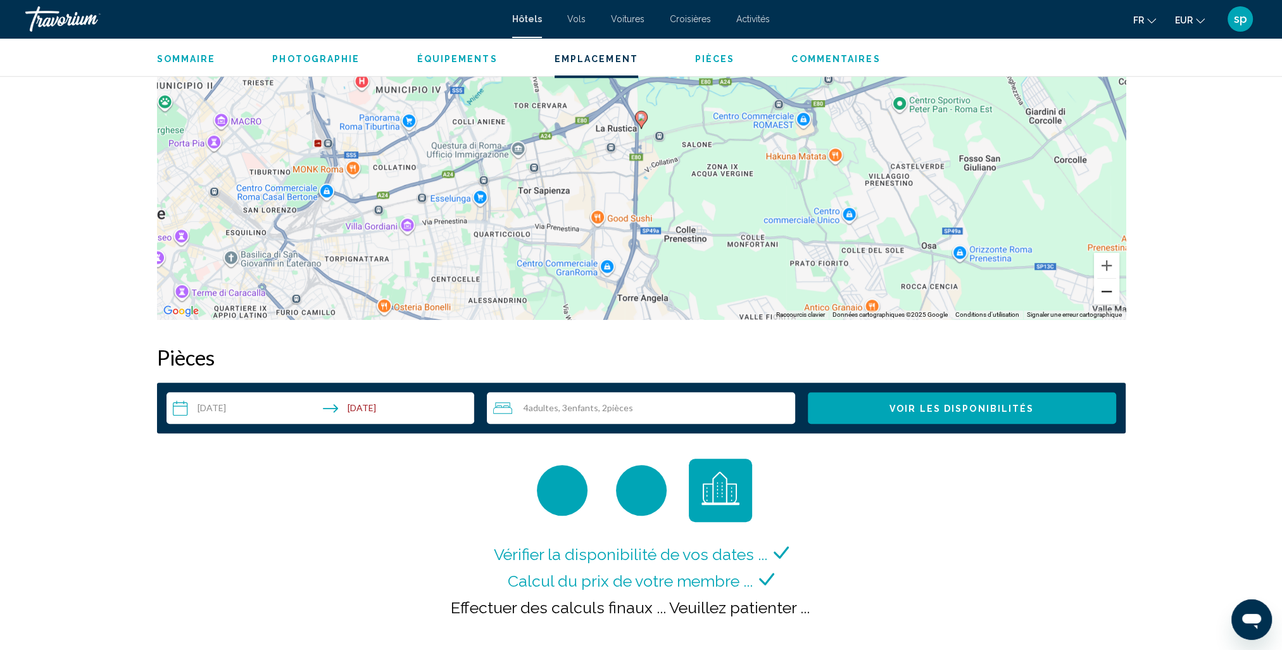
click at [1103, 295] on button "Zoom arrière" at bounding box center [1106, 291] width 25 height 25
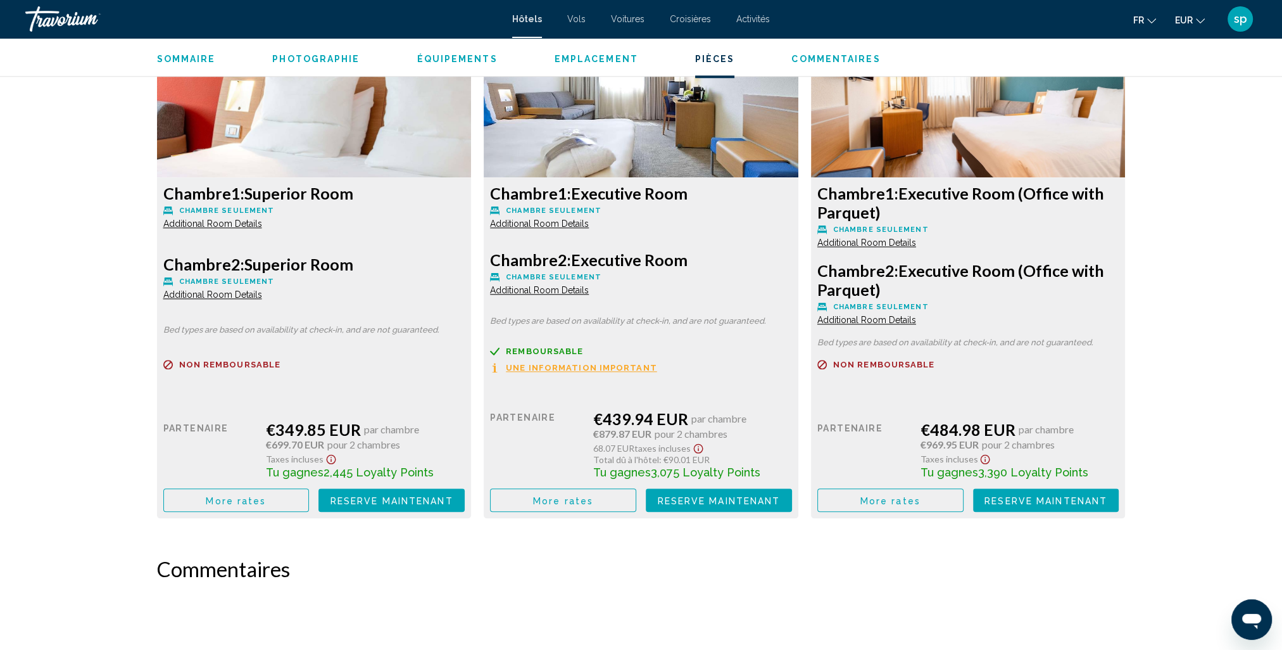
scroll to position [1710, 0]
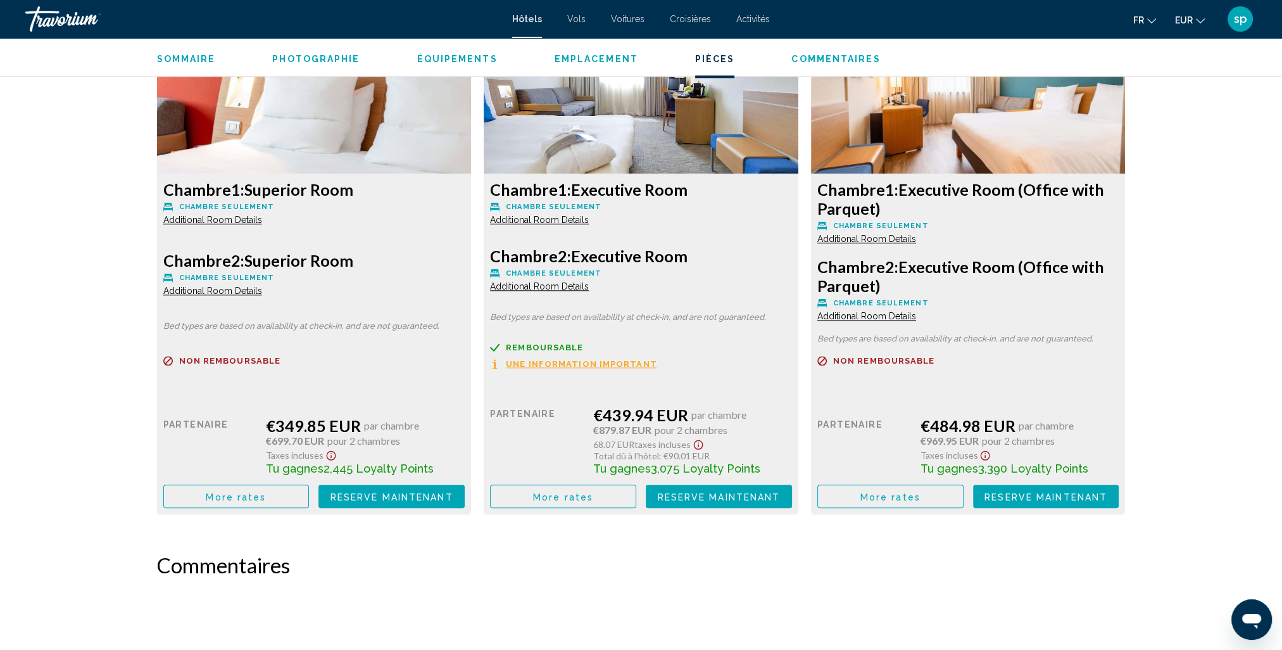
click at [220, 492] on span "More rates" at bounding box center [236, 496] width 60 height 10
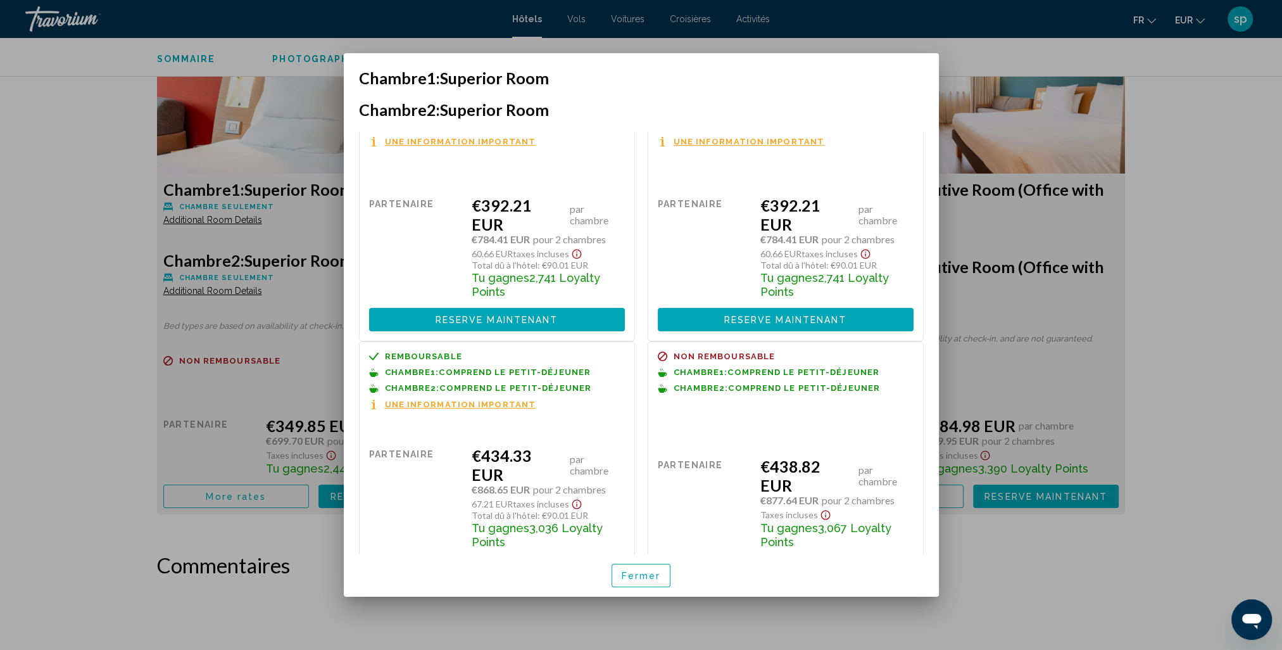
scroll to position [317, 0]
click at [659, 581] on button "Fermer" at bounding box center [642, 575] width 60 height 23
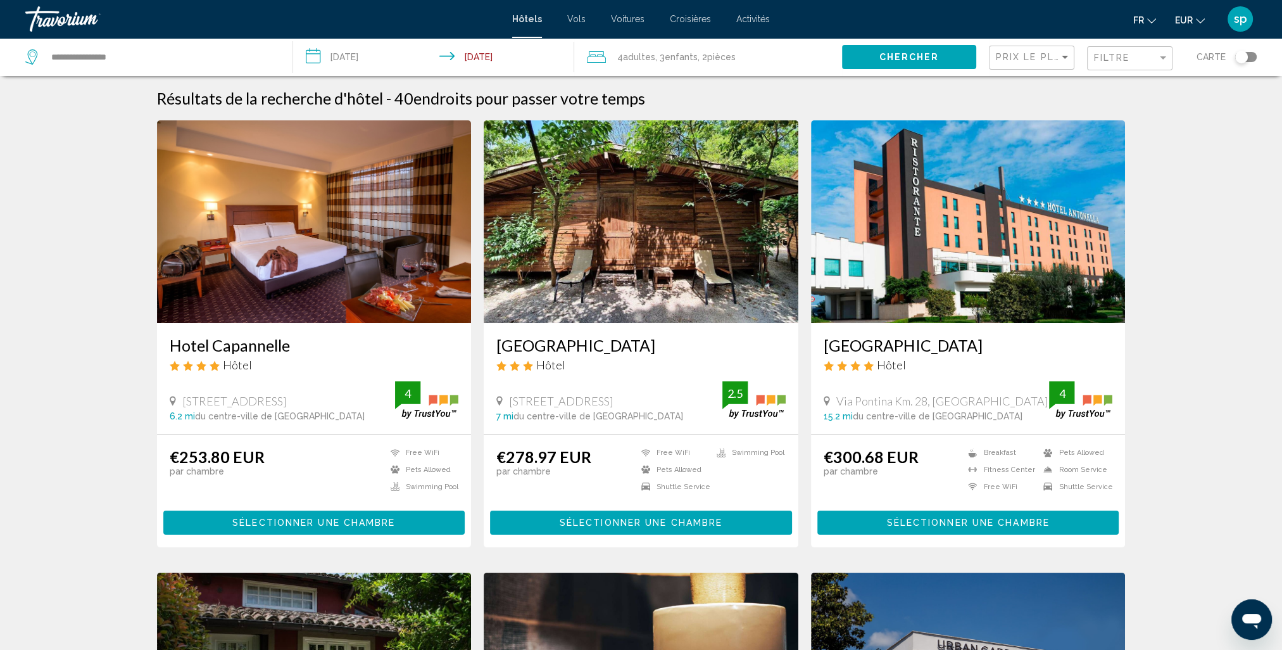
click at [247, 230] on img "Main content" at bounding box center [314, 221] width 315 height 203
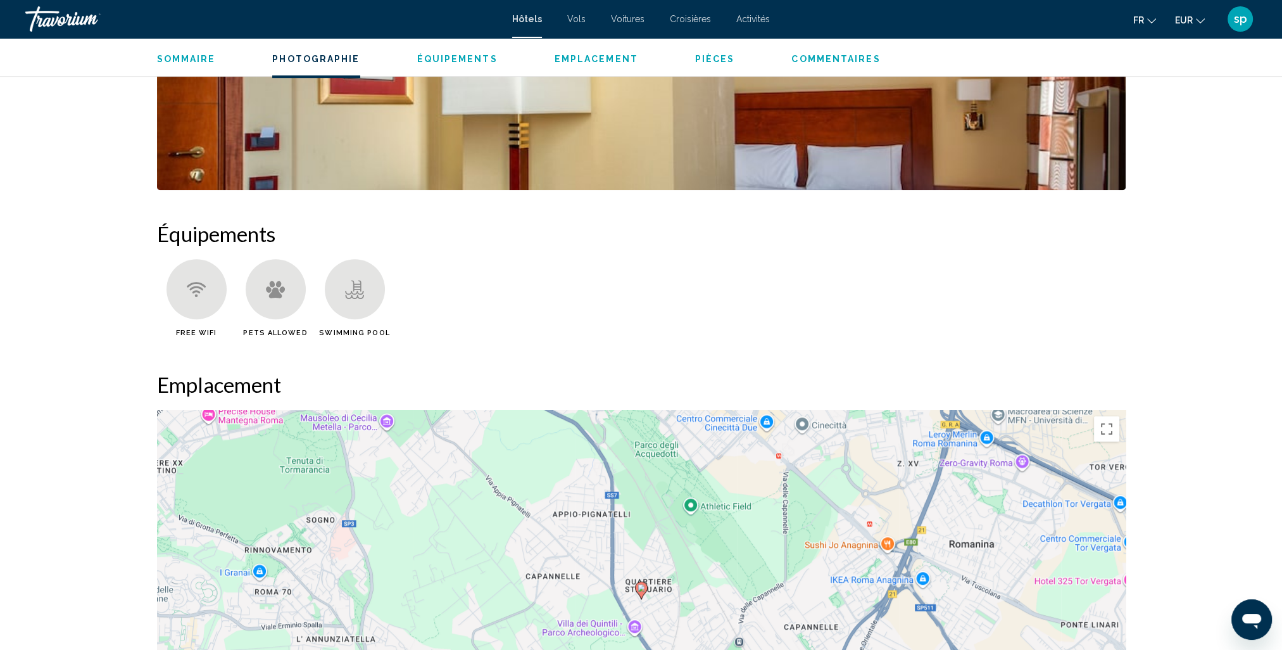
scroll to position [1013, 0]
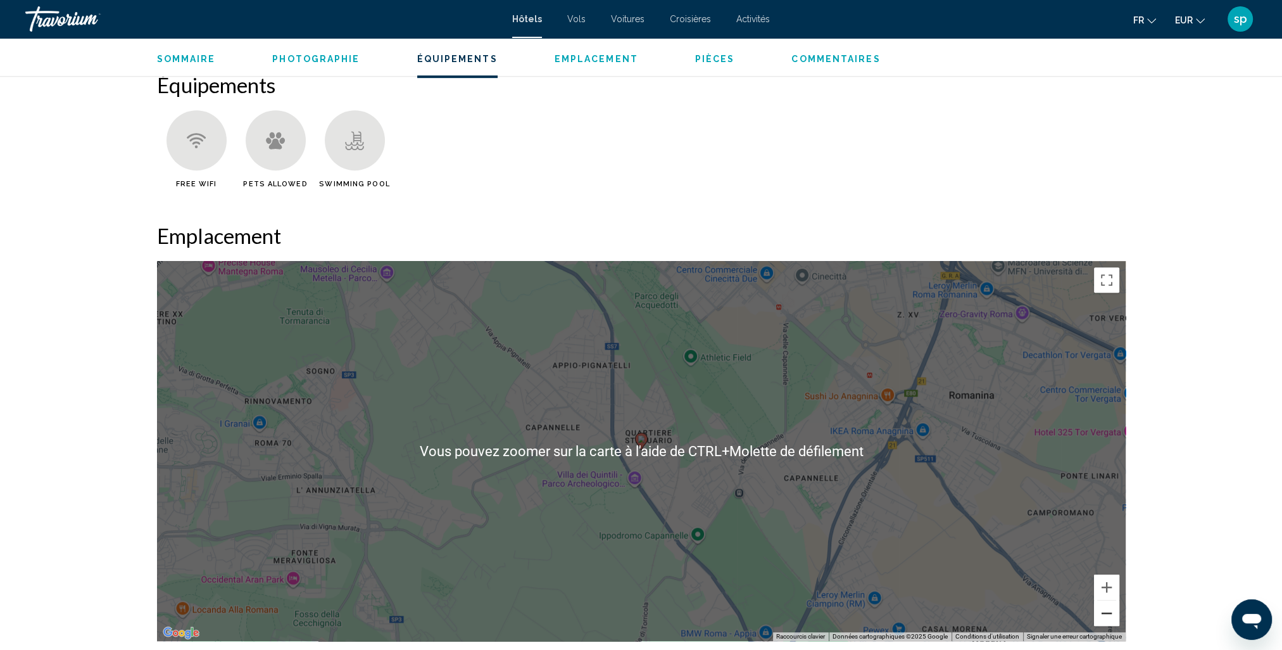
click at [1104, 615] on button "Zoom arrière" at bounding box center [1106, 612] width 25 height 25
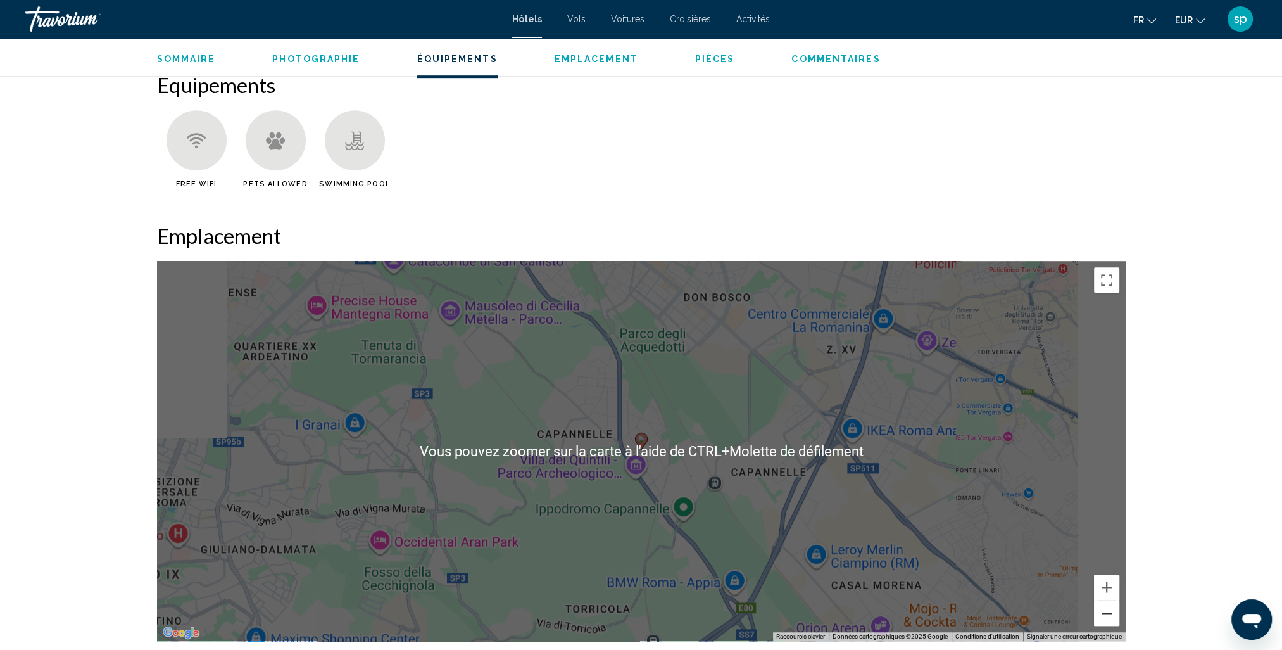
click at [1103, 615] on button "Zoom arrière" at bounding box center [1106, 612] width 25 height 25
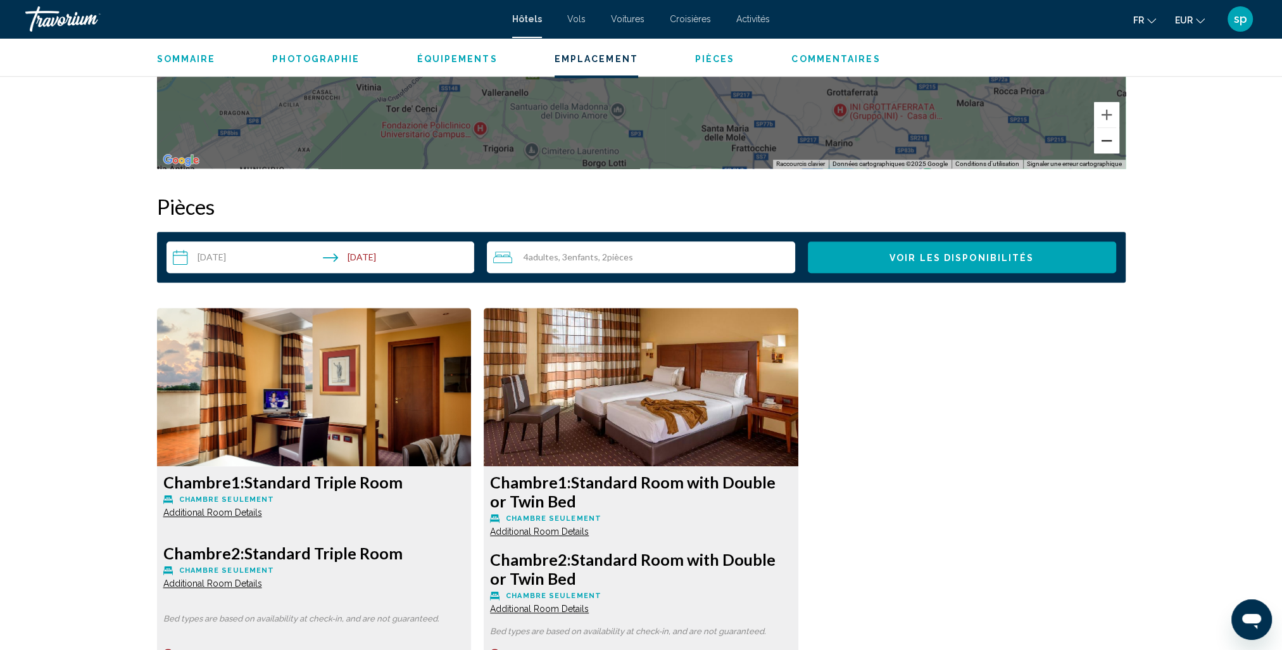
scroll to position [1646, 0]
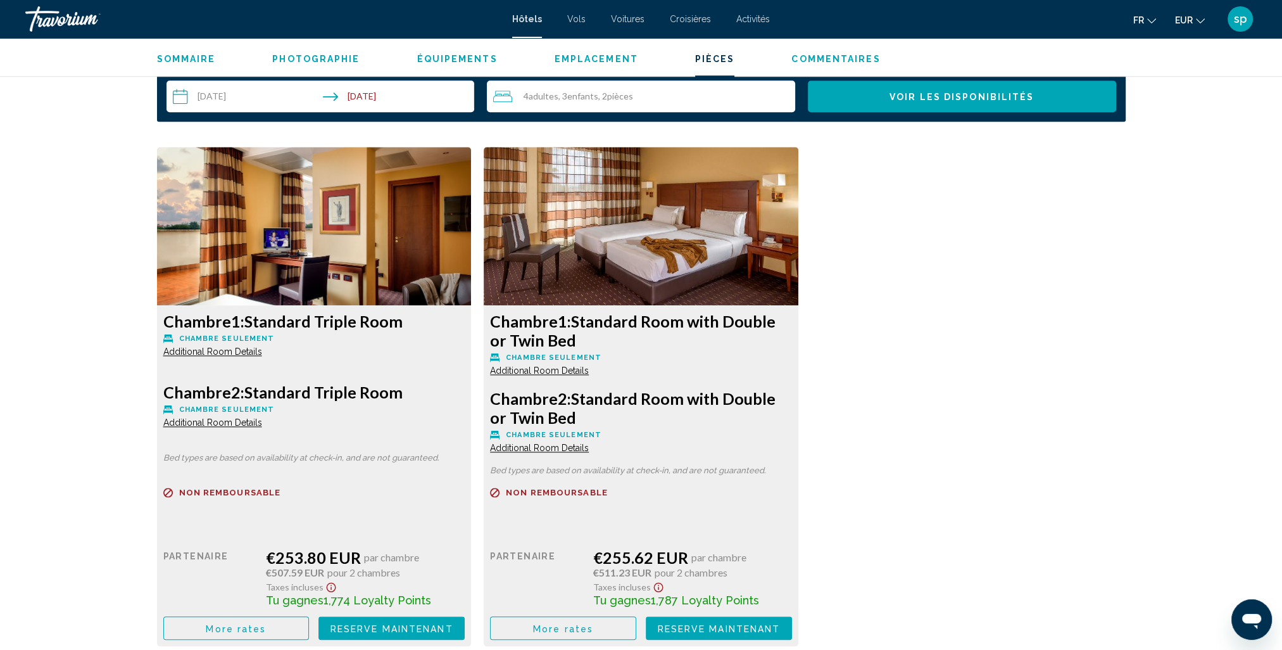
click at [276, 626] on button "More rates" at bounding box center [236, 627] width 146 height 23
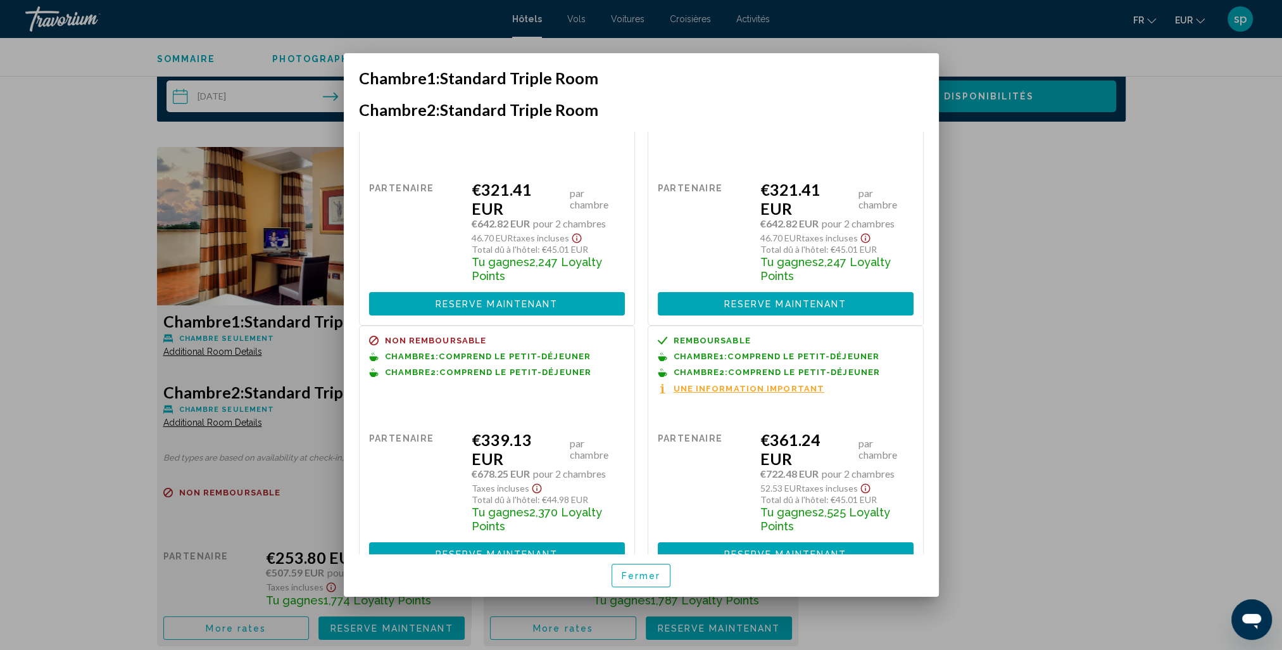
scroll to position [352, 0]
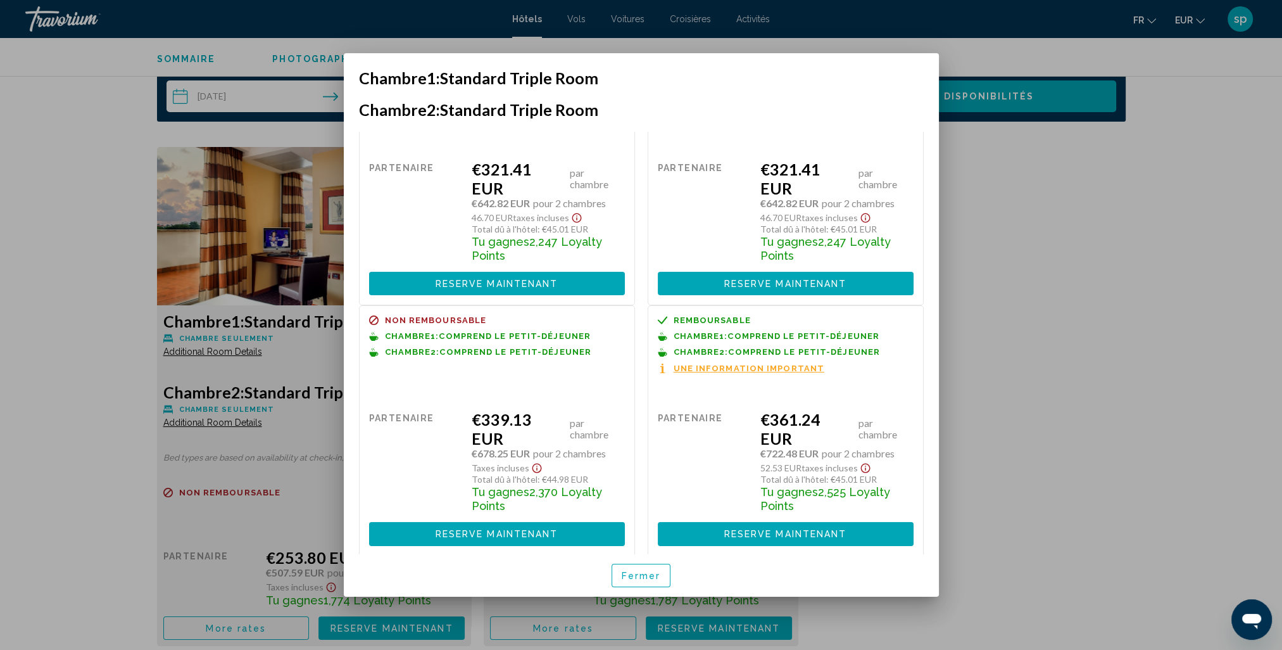
click at [460, 532] on span "Reserve maintenant" at bounding box center [497, 534] width 123 height 10
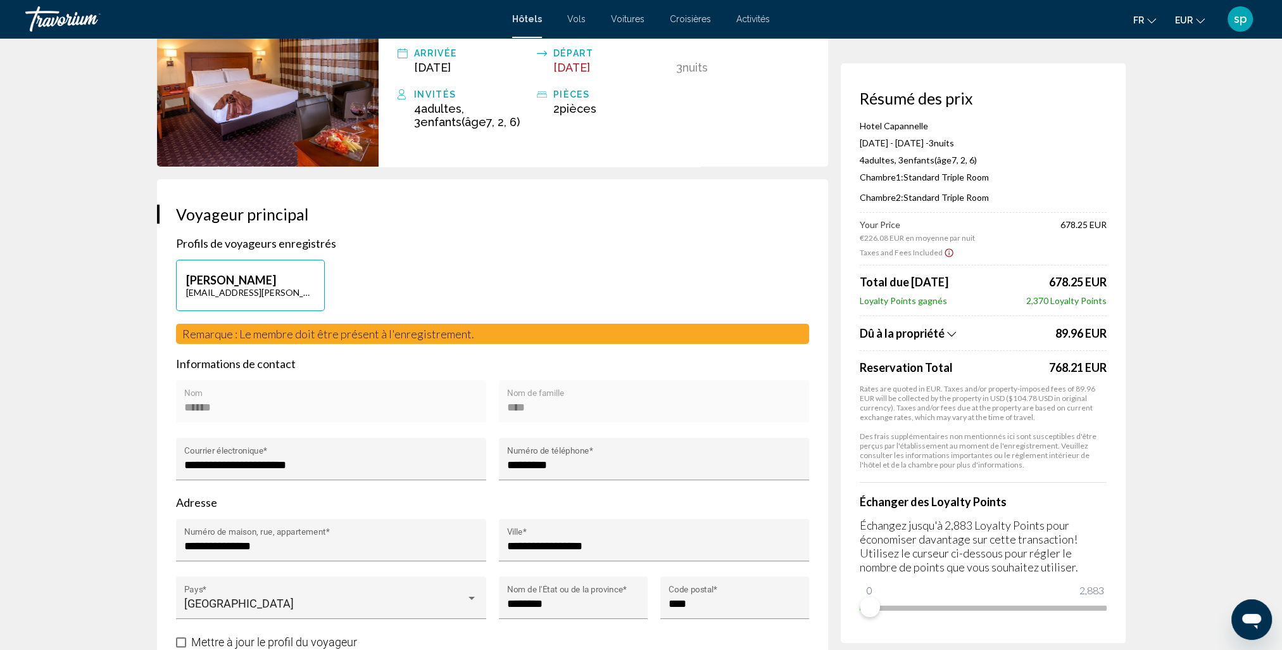
scroll to position [127, 0]
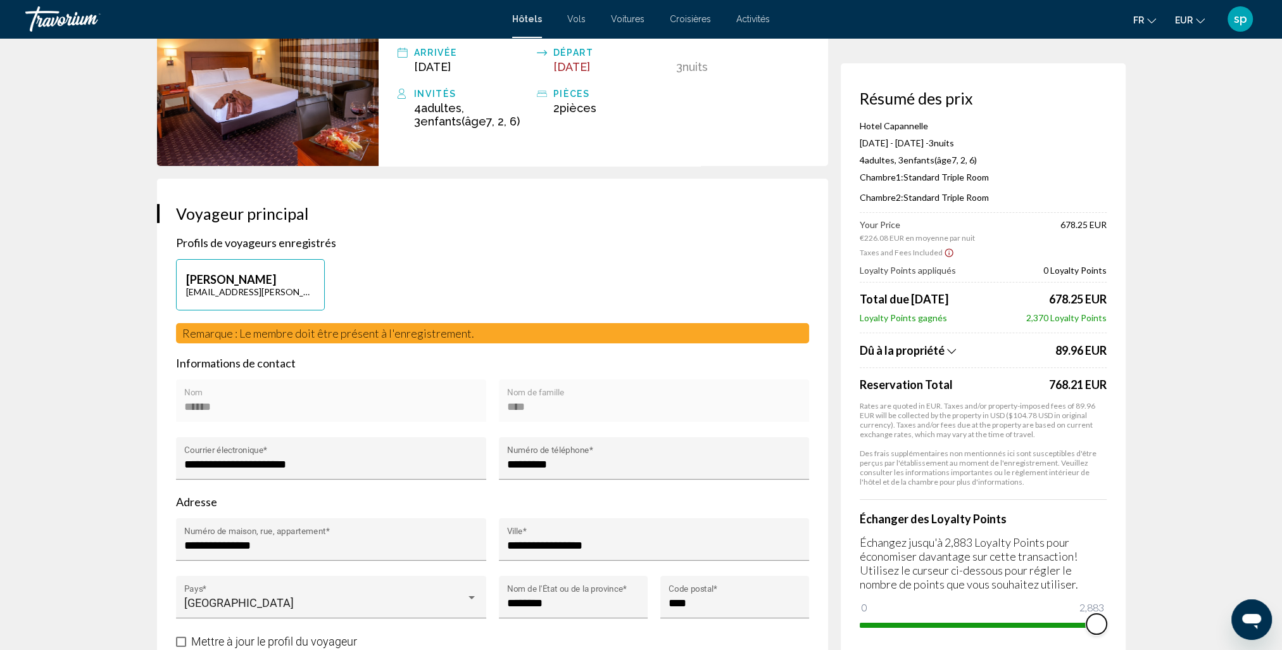
drag, startPoint x: 869, startPoint y: 607, endPoint x: 1135, endPoint y: 590, distance: 266.5
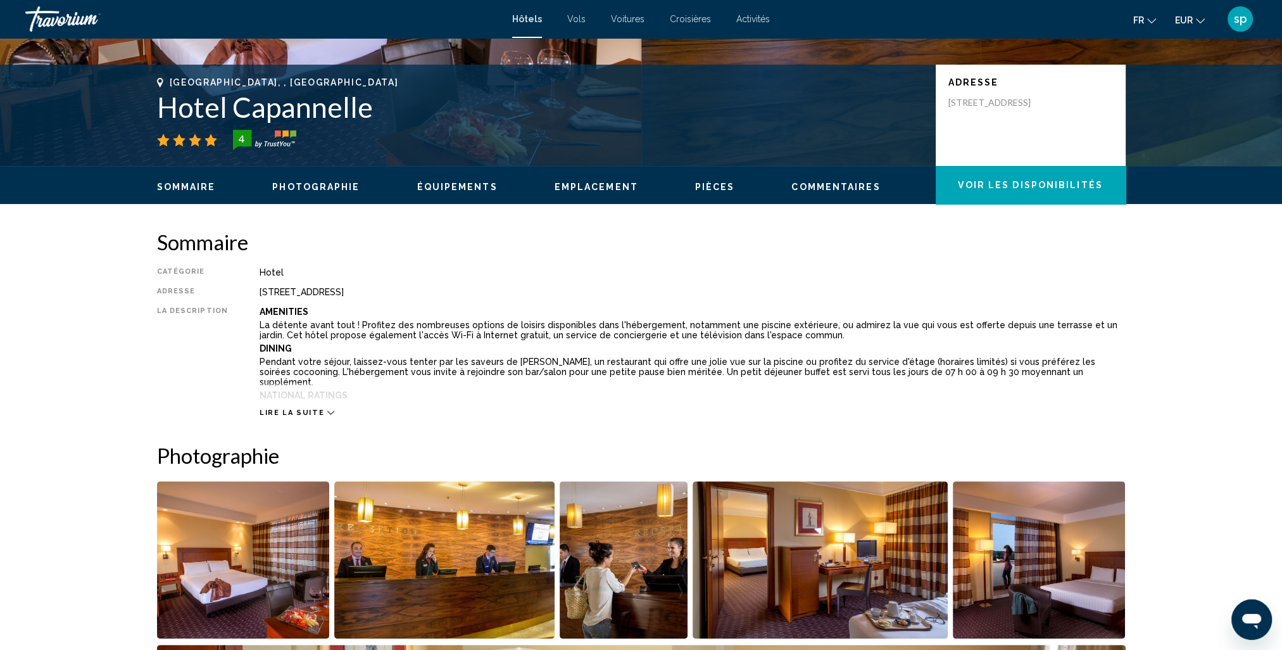
scroll to position [253, 0]
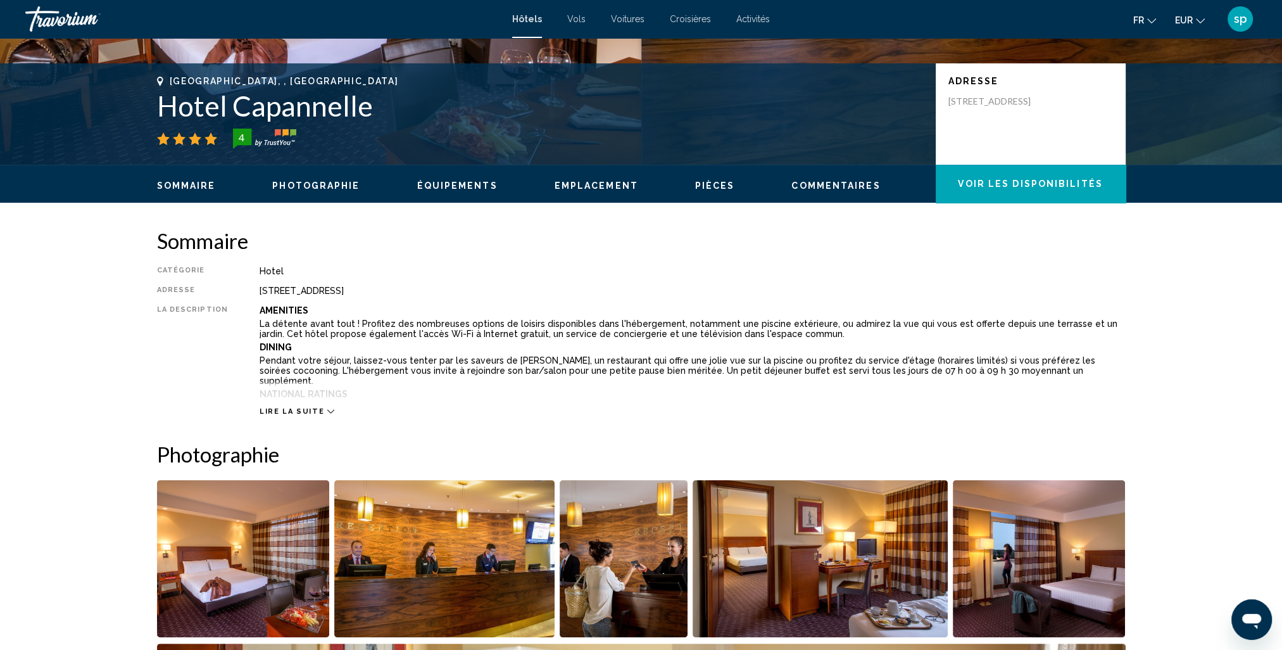
click at [289, 410] on span "Lire la suite" at bounding box center [292, 411] width 65 height 8
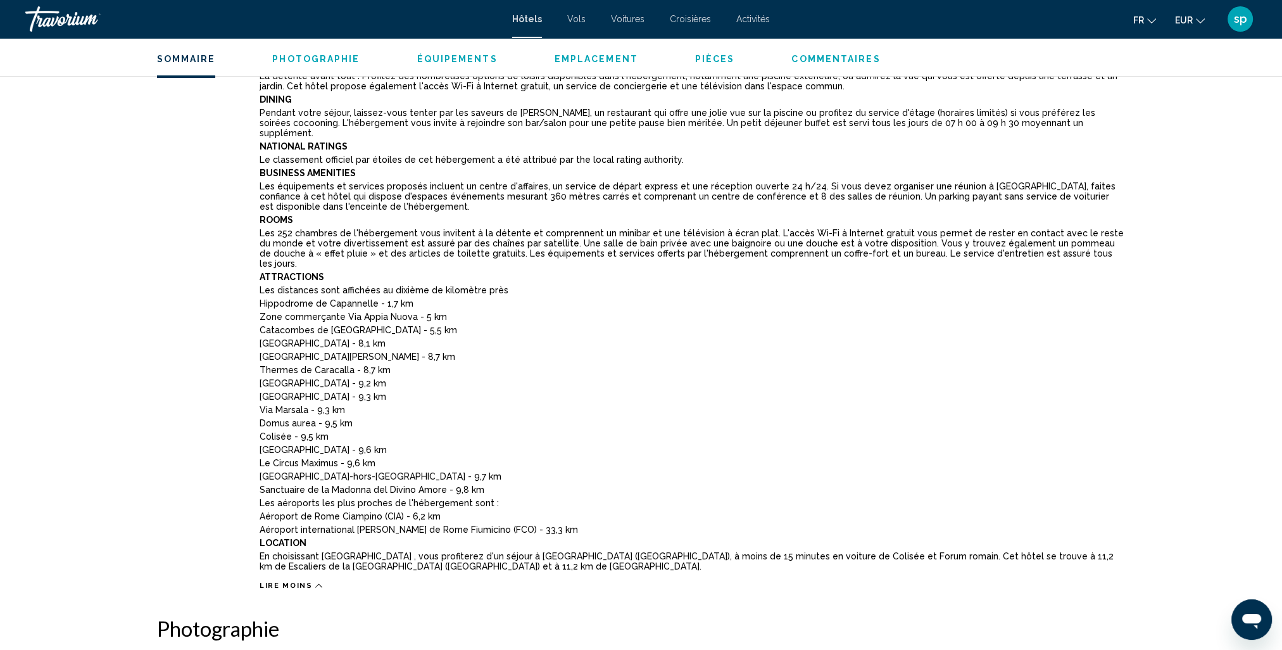
scroll to position [507, 0]
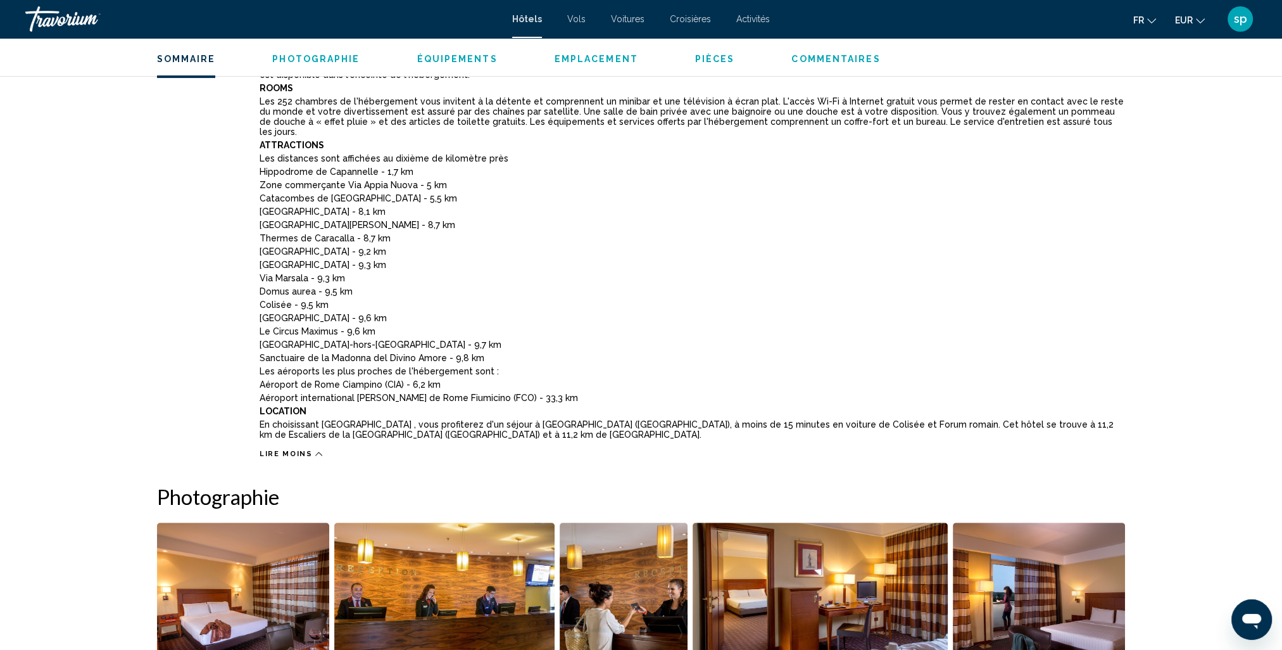
click at [281, 450] on span "Lire moins" at bounding box center [286, 454] width 53 height 8
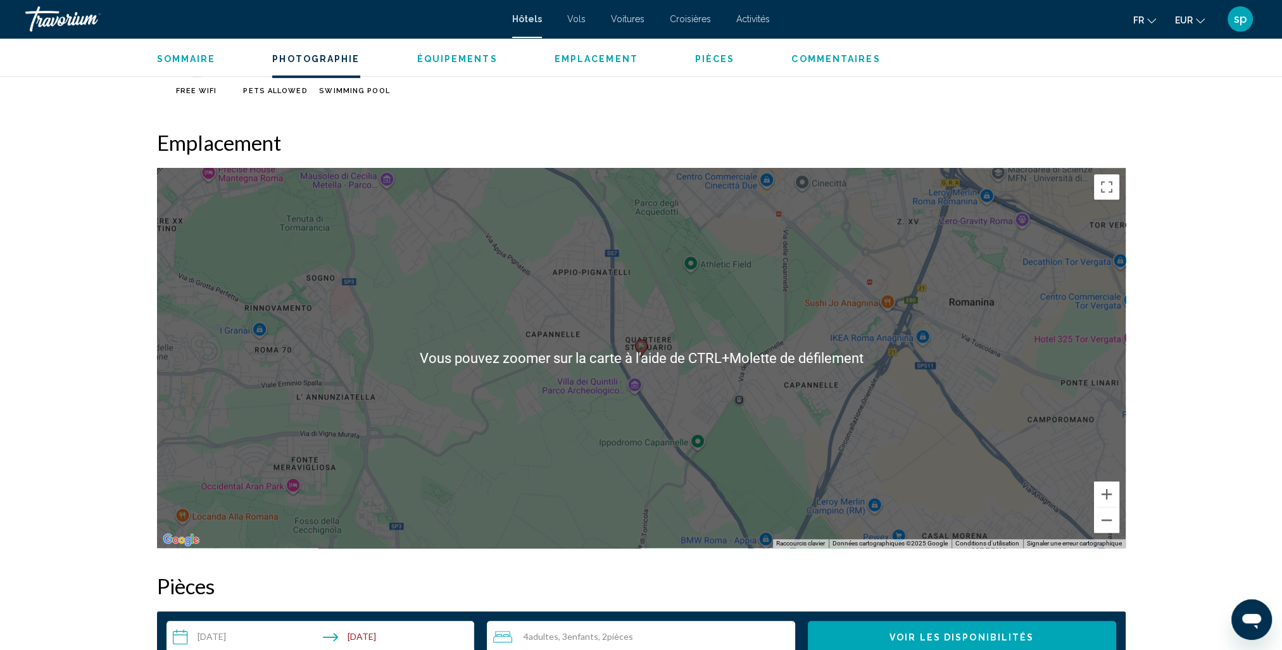
scroll to position [1158, 0]
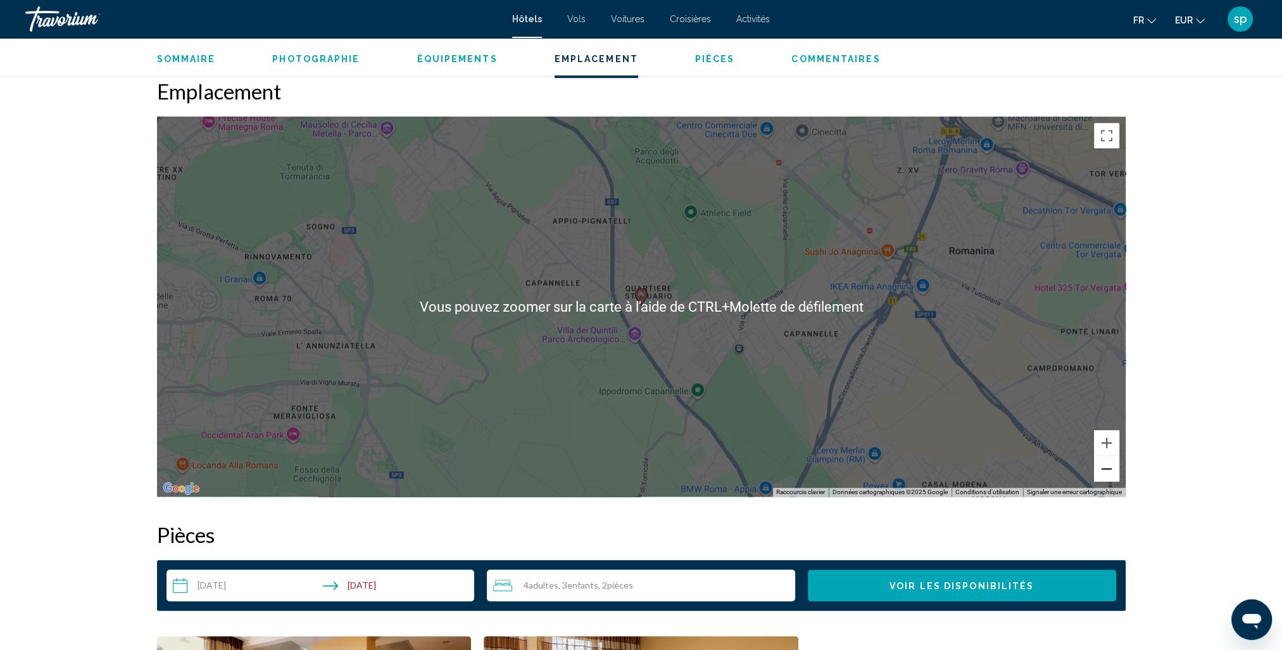
click at [1106, 469] on button "Zoom arrière" at bounding box center [1106, 468] width 25 height 25
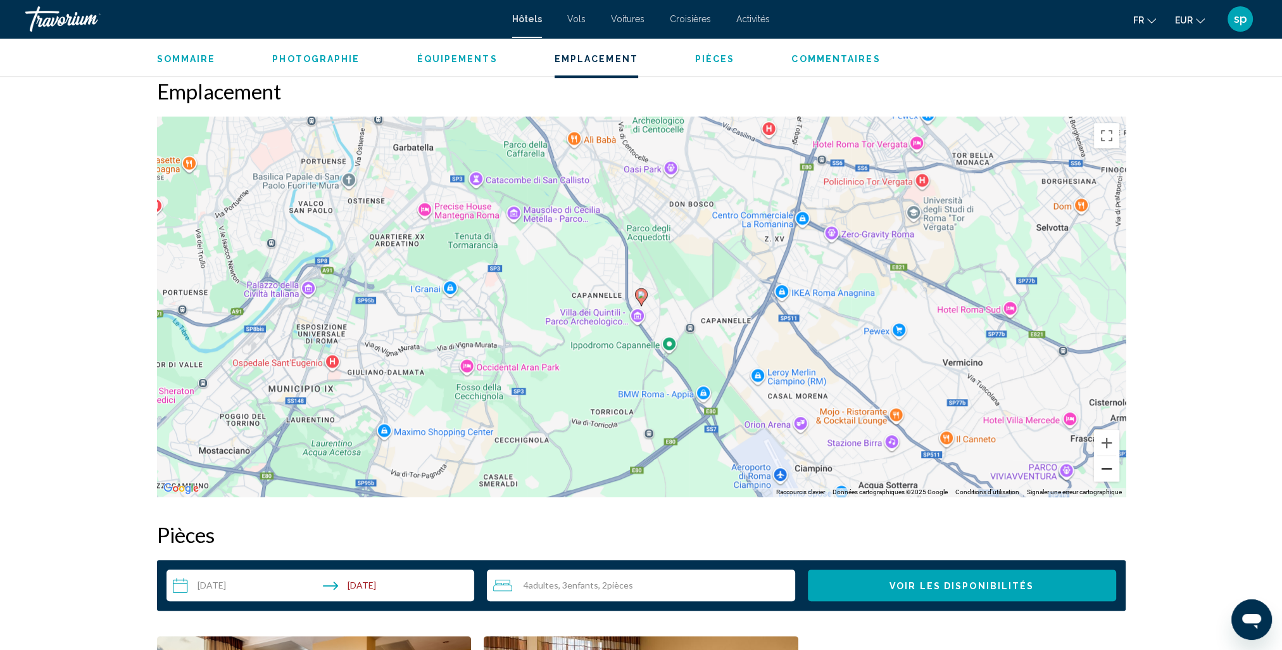
click at [1106, 469] on button "Zoom arrière" at bounding box center [1106, 468] width 25 height 25
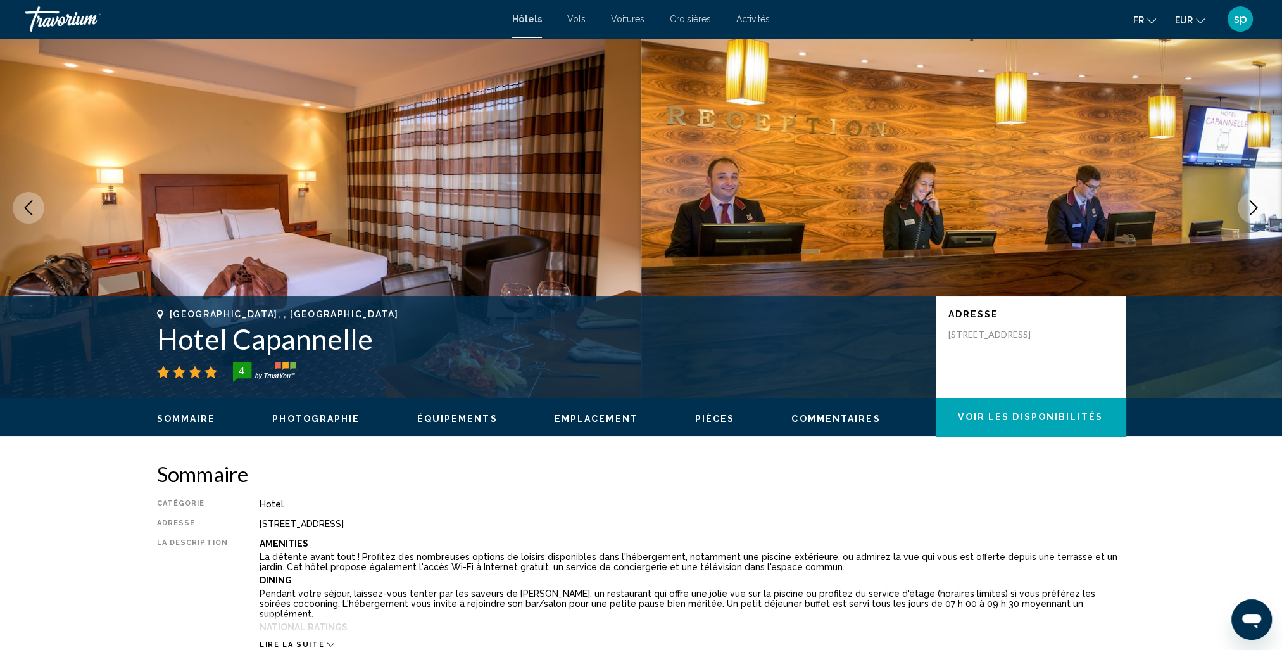
scroll to position [0, 0]
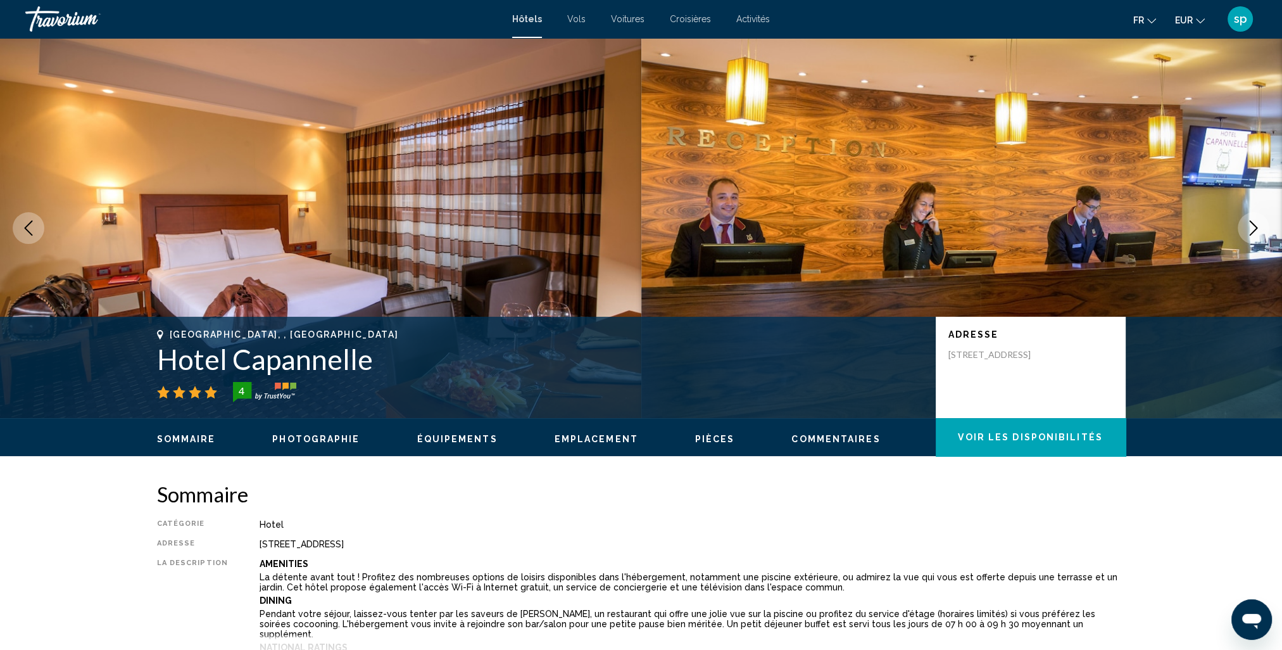
drag, startPoint x: 369, startPoint y: 361, endPoint x: 161, endPoint y: 366, distance: 207.1
click at [161, 366] on h1 "Hotel Capannelle" at bounding box center [540, 359] width 766 height 33
drag, startPoint x: 161, startPoint y: 366, endPoint x: 206, endPoint y: 367, distance: 44.3
copy h1 "Hotel Capannelle"
